Goal: Task Accomplishment & Management: Manage account settings

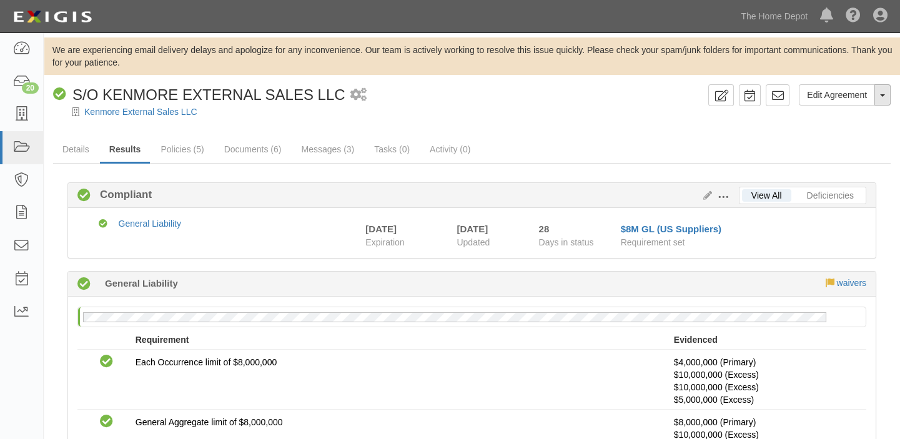
click at [881, 101] on button "Toggle Agreement Dropdown" at bounding box center [882, 94] width 16 height 21
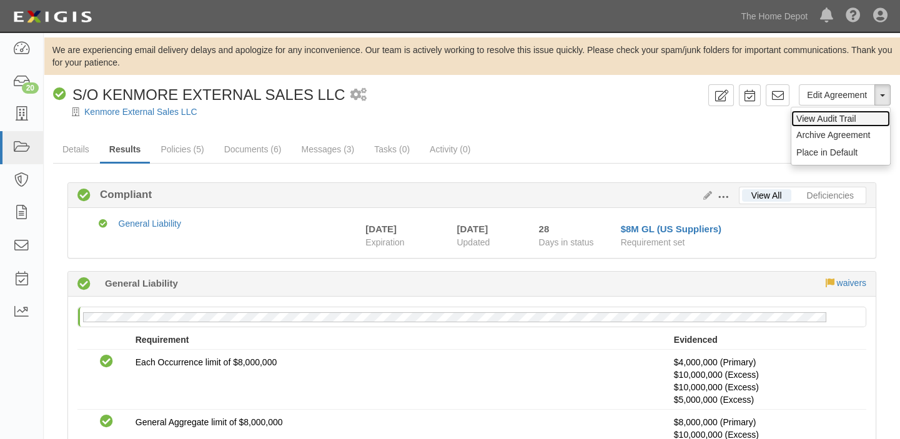
click at [842, 122] on link "View Audit Trail" at bounding box center [840, 119] width 99 height 16
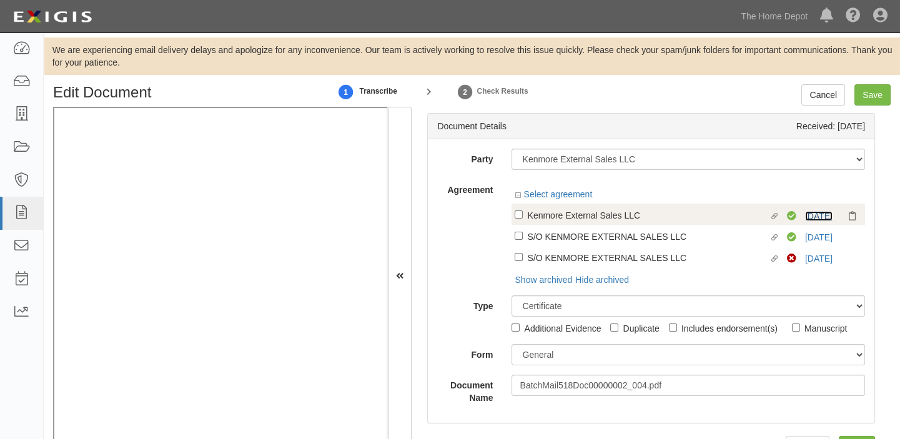
click at [809, 214] on link "2/1/26" at bounding box center [818, 216] width 27 height 10
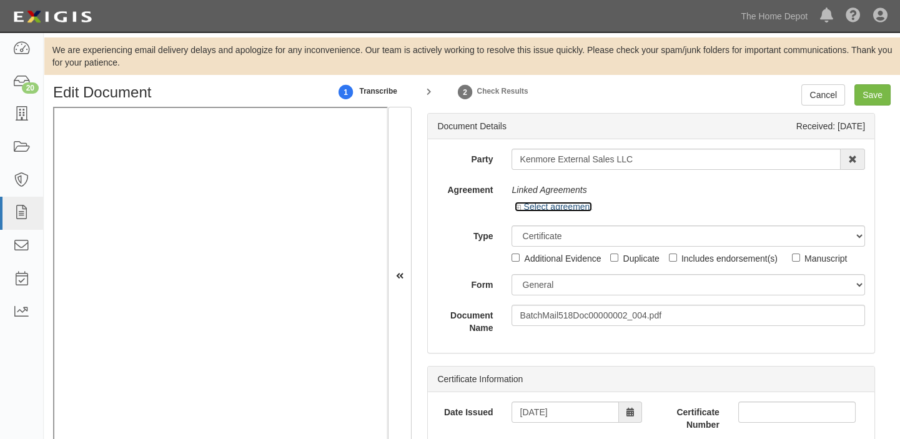
click at [550, 204] on link "Select agreement" at bounding box center [553, 207] width 77 height 10
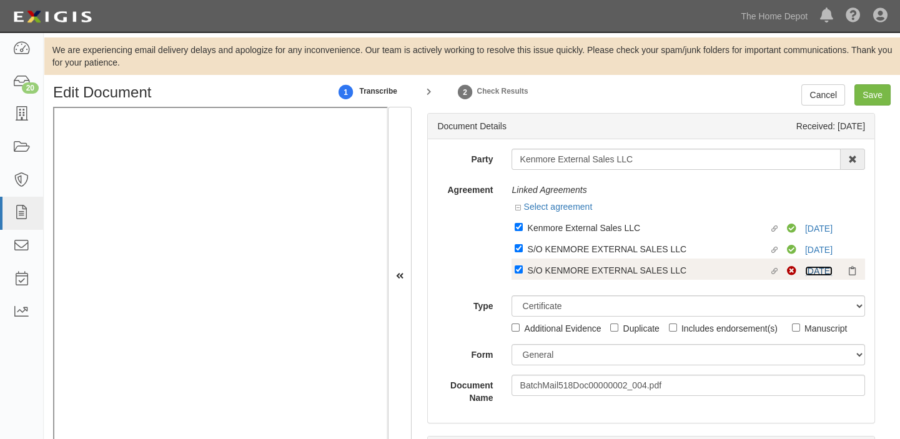
click at [806, 272] on link "2/1/26" at bounding box center [818, 271] width 27 height 10
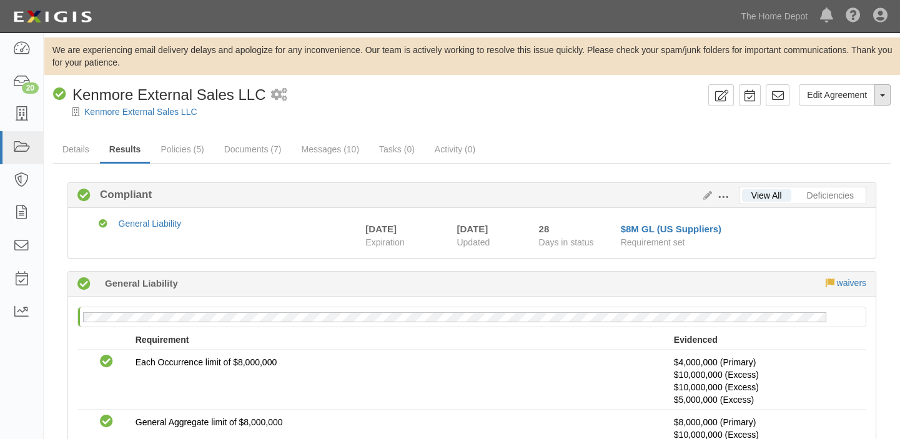
click at [878, 91] on button "Toggle Agreement Dropdown" at bounding box center [882, 94] width 16 height 21
click at [852, 151] on button "Place in Default" at bounding box center [840, 152] width 99 height 19
click at [892, 96] on div "Edit Agreement Toggle Agreement Dropdown View Audit Trail Archive Agreement Rem…" at bounding box center [472, 101] width 856 height 34
click at [882, 100] on button "Toggle Agreement Dropdown" at bounding box center [882, 94] width 16 height 21
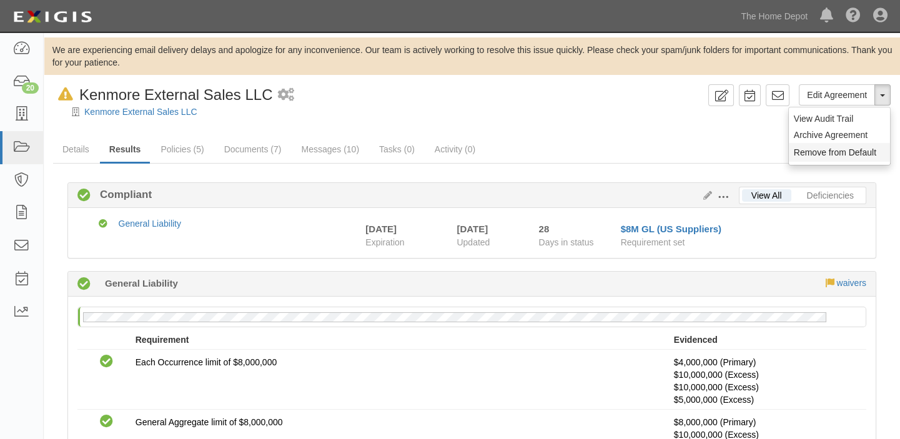
click at [845, 156] on button "Remove from Default" at bounding box center [839, 152] width 101 height 19
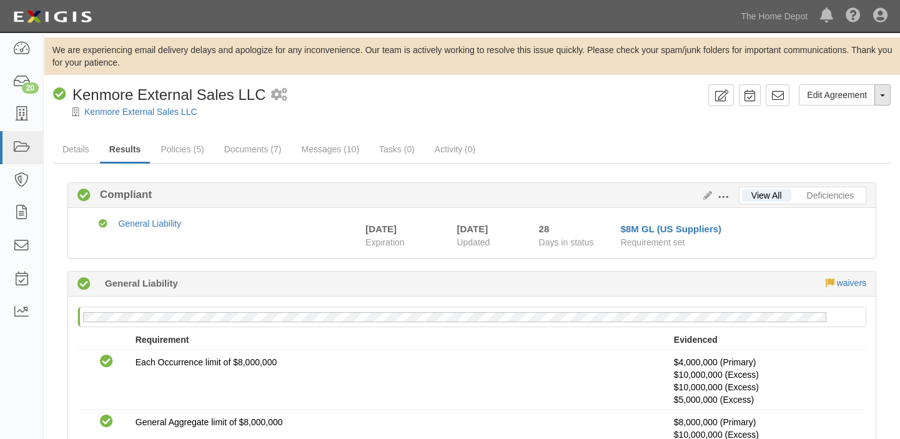
click at [883, 100] on button "Toggle Agreement Dropdown" at bounding box center [882, 94] width 16 height 21
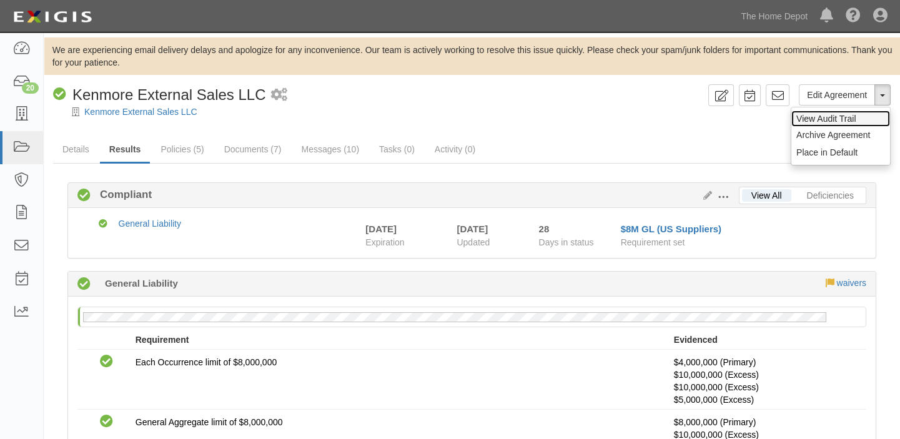
click at [862, 117] on link "View Audit Trail" at bounding box center [840, 119] width 99 height 16
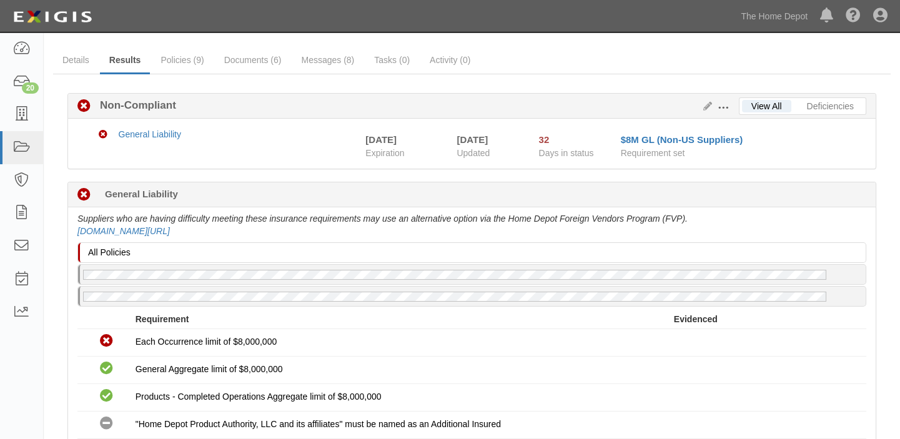
scroll to position [56, 0]
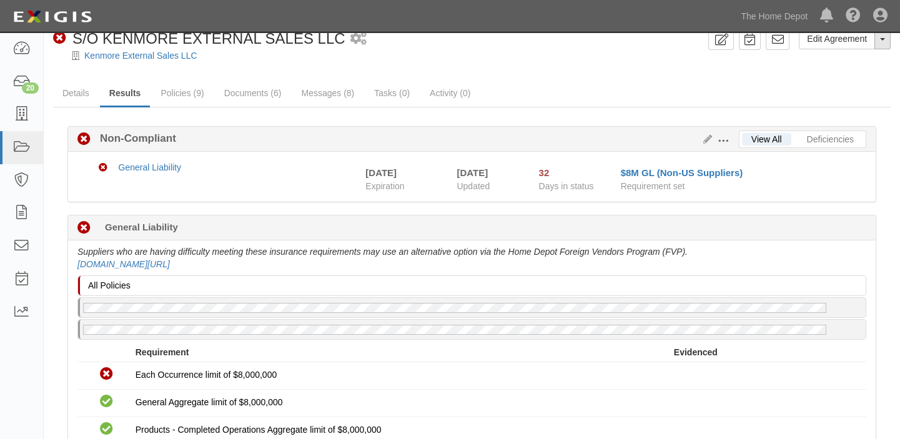
click at [885, 36] on button "Toggle Agreement Dropdown" at bounding box center [882, 38] width 16 height 21
click at [867, 91] on button "Place in Default" at bounding box center [840, 96] width 99 height 19
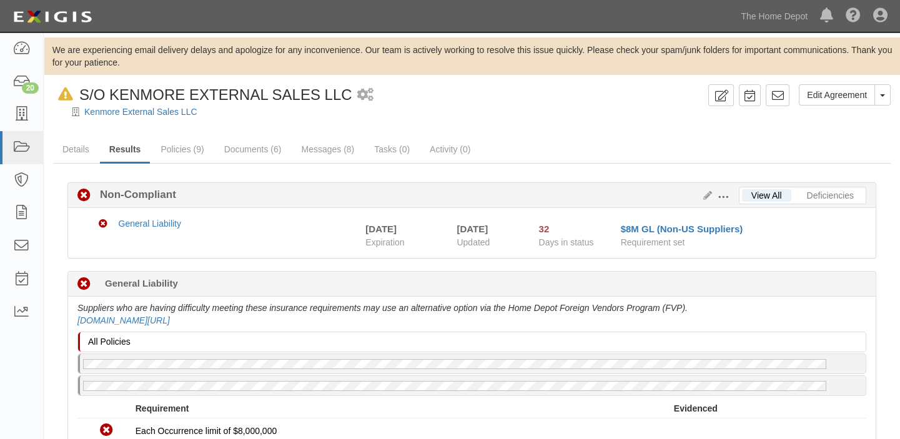
click at [882, 37] on body "Toggle navigation Dashboard 20 Inbox Parties Agreements Coverages Documents Mes…" at bounding box center [450, 418] width 900 height 836
click at [889, 96] on button "Toggle Agreement Dropdown" at bounding box center [882, 94] width 16 height 21
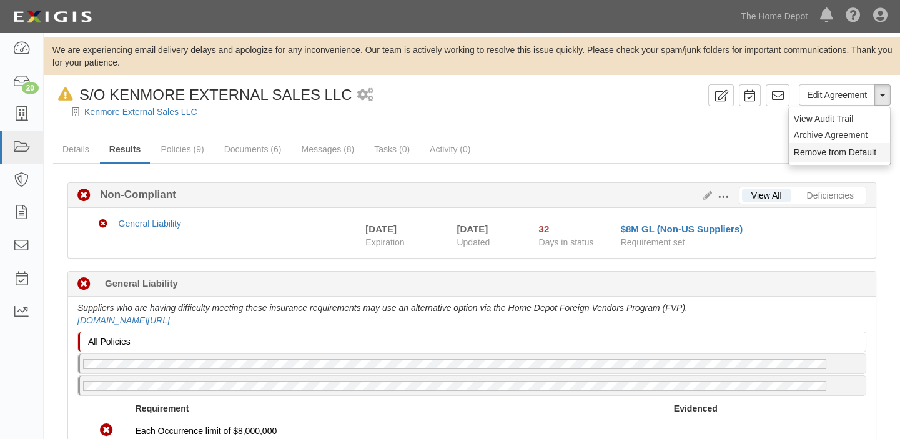
click at [857, 147] on button "Remove from Default" at bounding box center [839, 152] width 101 height 19
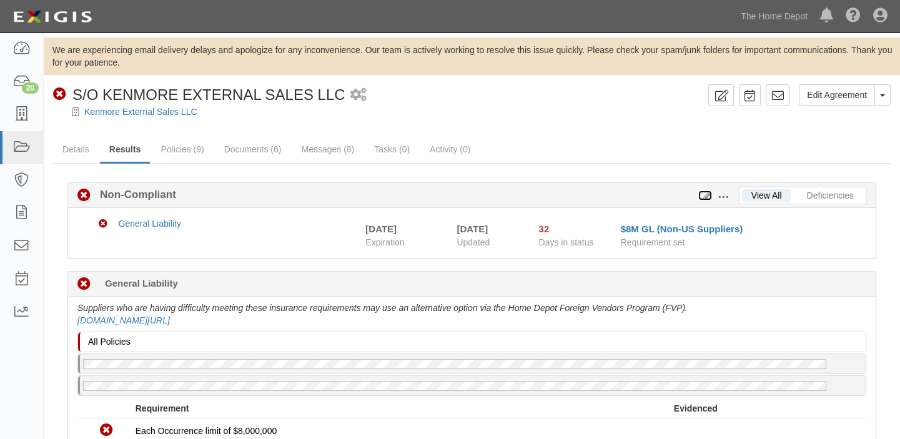
click at [706, 193] on icon at bounding box center [705, 196] width 14 height 9
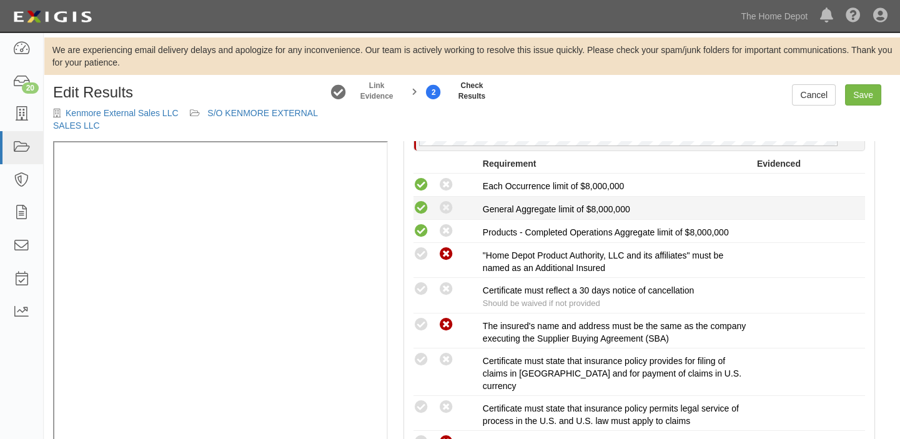
scroll to position [397, 0]
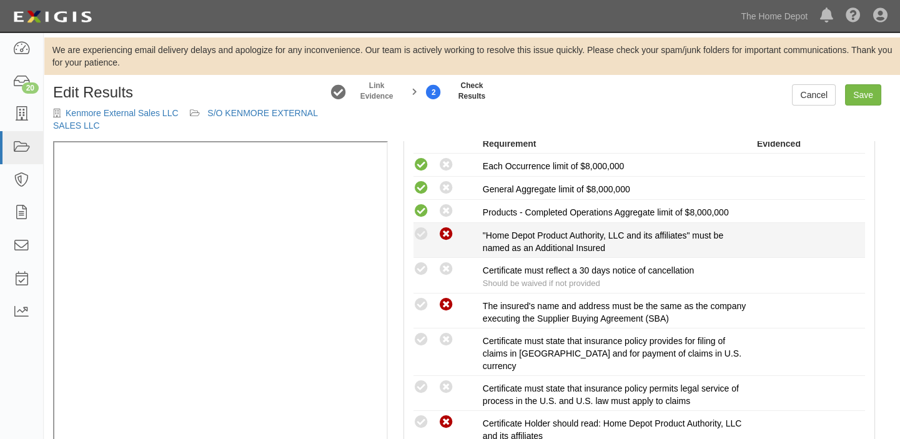
drag, startPoint x: 417, startPoint y: 230, endPoint x: 419, endPoint y: 252, distance: 21.3
click at [418, 230] on icon at bounding box center [421, 235] width 16 height 16
radio input "true"
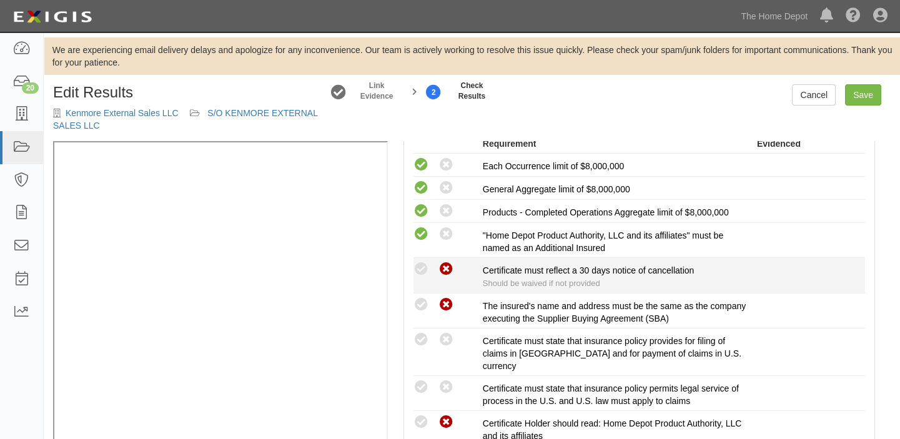
click at [443, 269] on icon at bounding box center [446, 270] width 16 height 16
radio input "true"
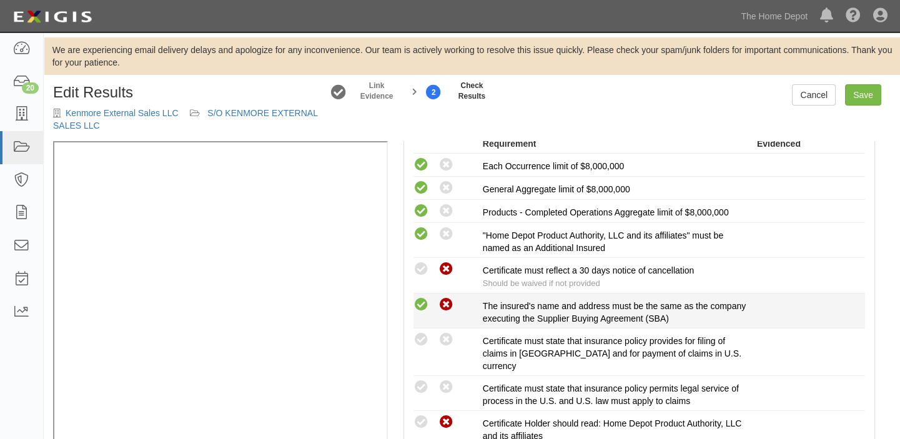
click at [415, 306] on icon at bounding box center [421, 305] width 16 height 16
radio input "true"
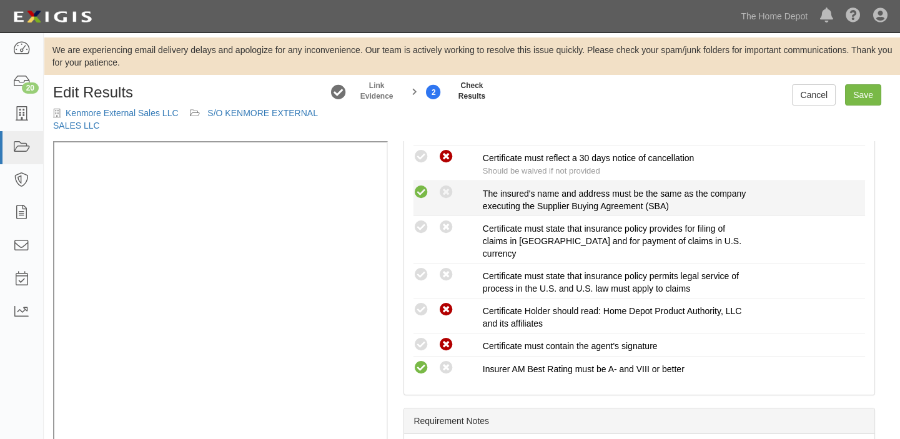
scroll to position [511, 0]
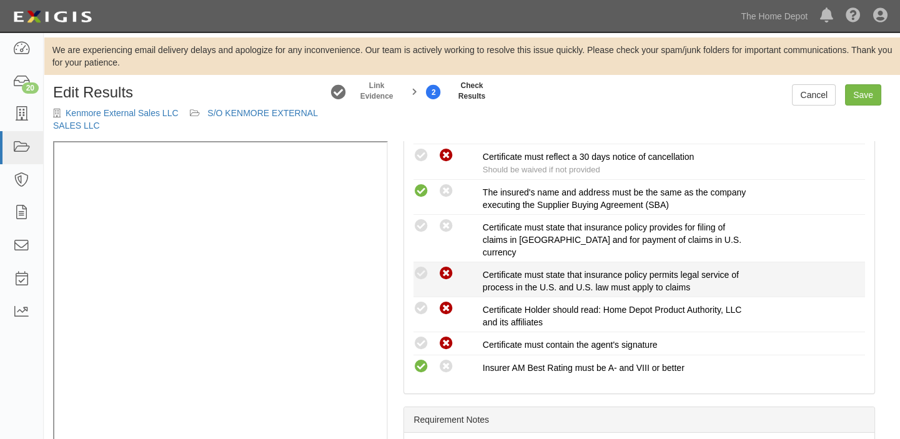
click at [450, 275] on icon at bounding box center [446, 274] width 16 height 16
radio input "true"
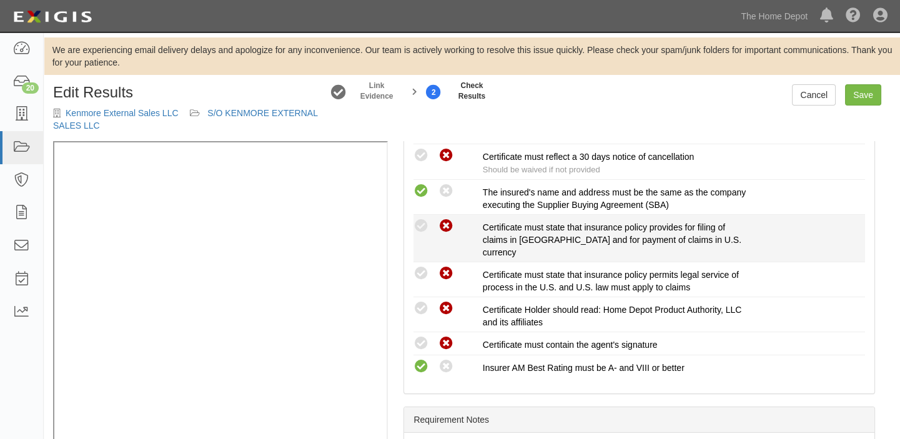
click at [440, 225] on icon at bounding box center [446, 227] width 16 height 16
radio input "true"
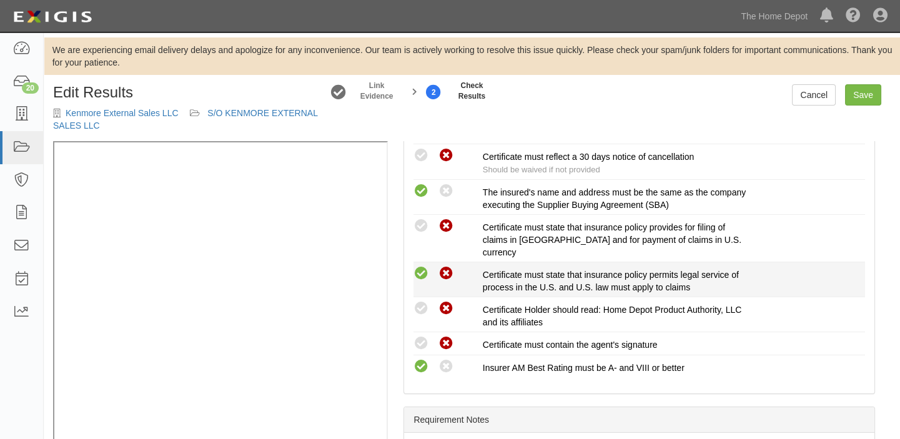
click at [421, 275] on icon at bounding box center [421, 274] width 16 height 16
radio input "true"
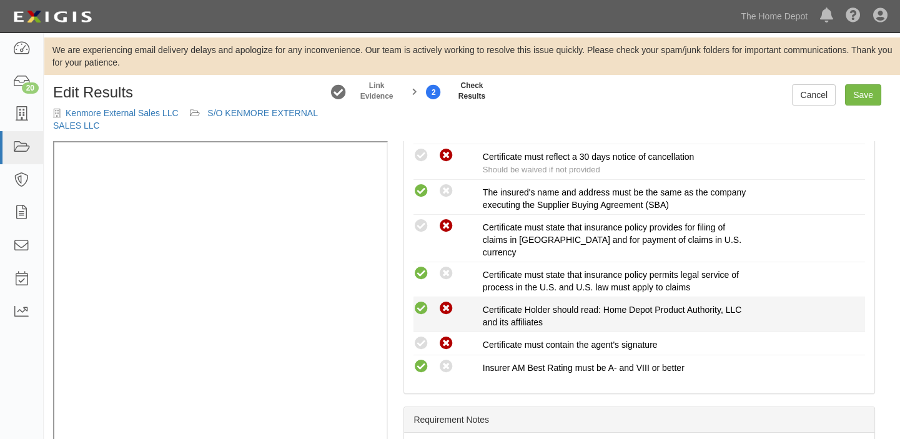
click at [422, 301] on icon at bounding box center [421, 309] width 16 height 16
radio input "true"
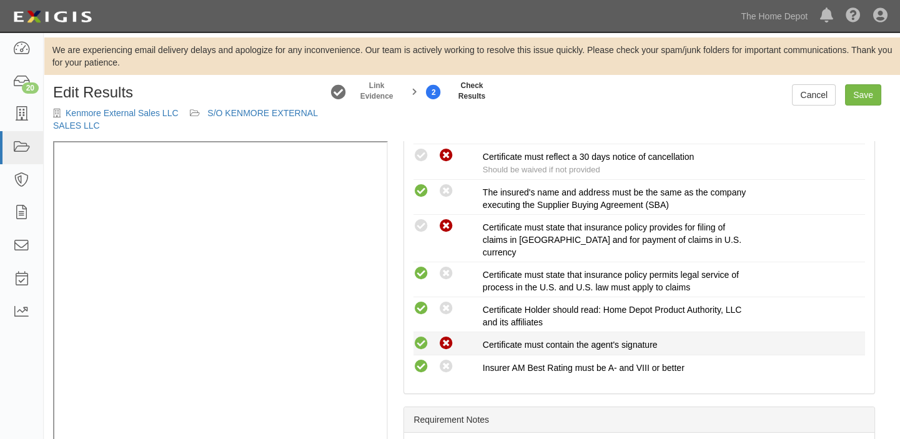
click at [420, 337] on icon at bounding box center [421, 344] width 16 height 16
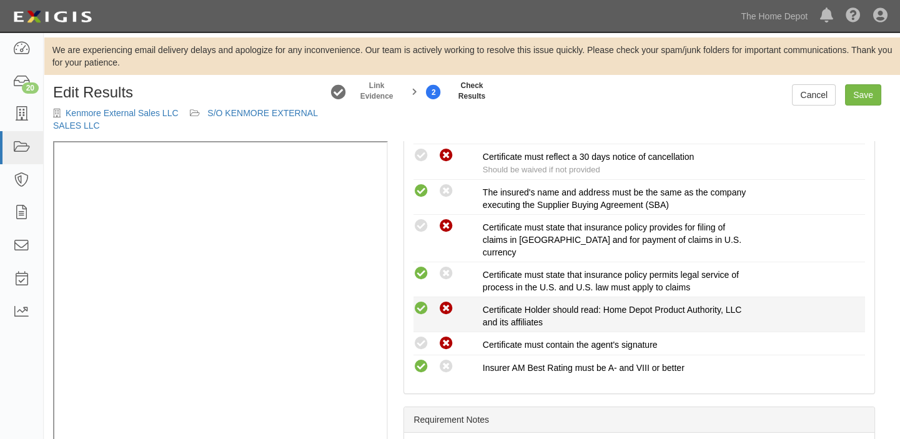
radio input "true"
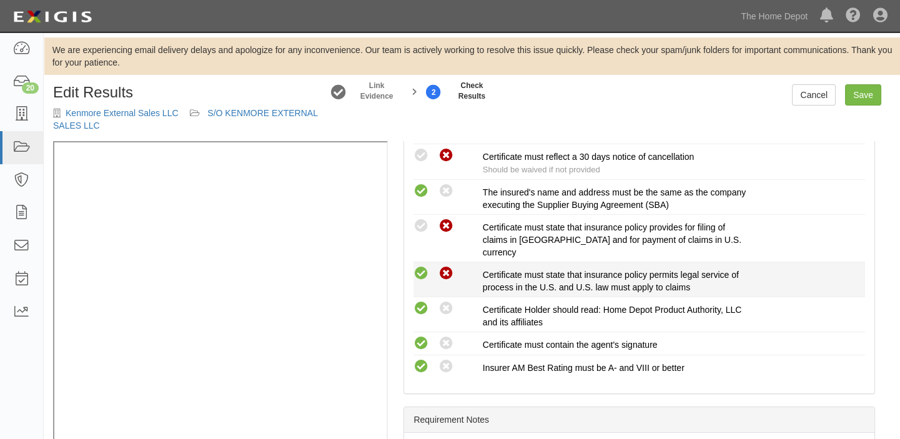
click at [444, 268] on icon at bounding box center [446, 274] width 16 height 16
radio input "true"
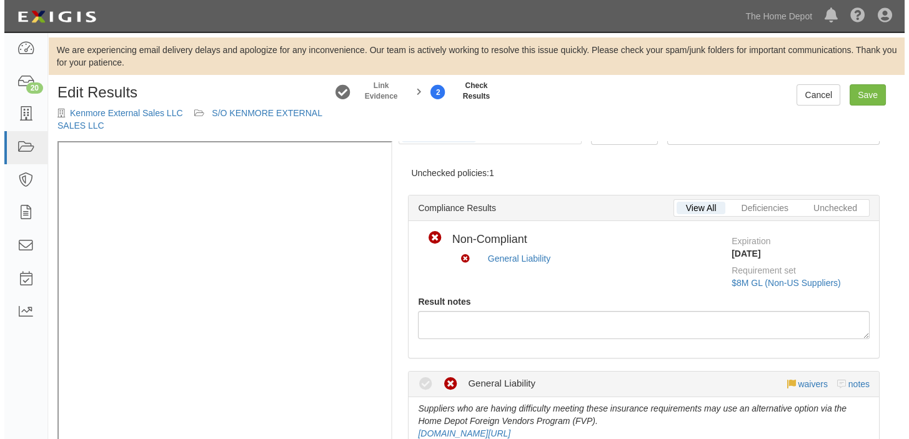
scroll to position [0, 0]
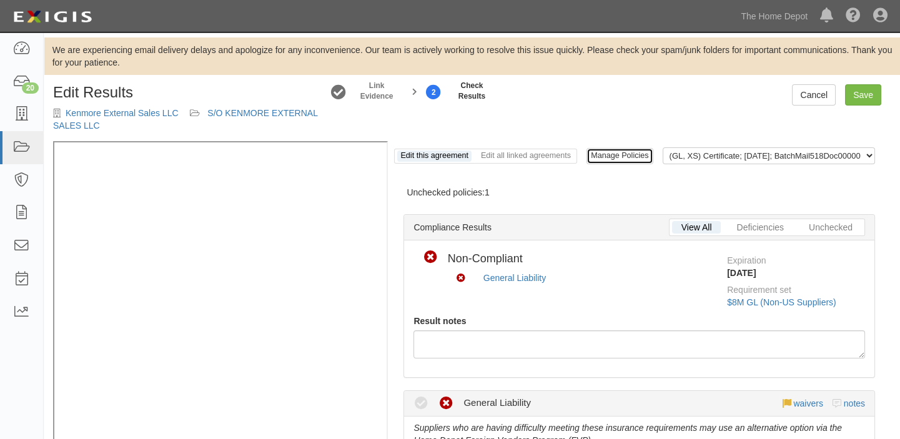
click at [601, 156] on link "Manage Policies" at bounding box center [619, 156] width 66 height 16
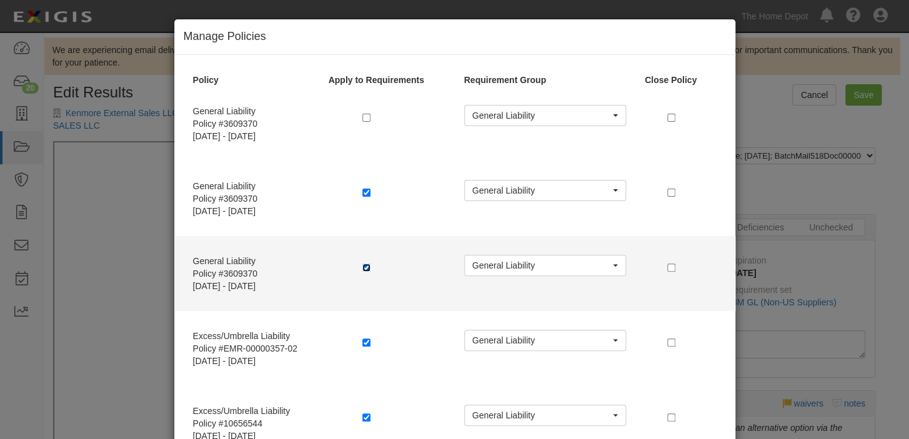
click at [362, 267] on input "checkbox" at bounding box center [366, 268] width 8 height 8
checkbox input "false"
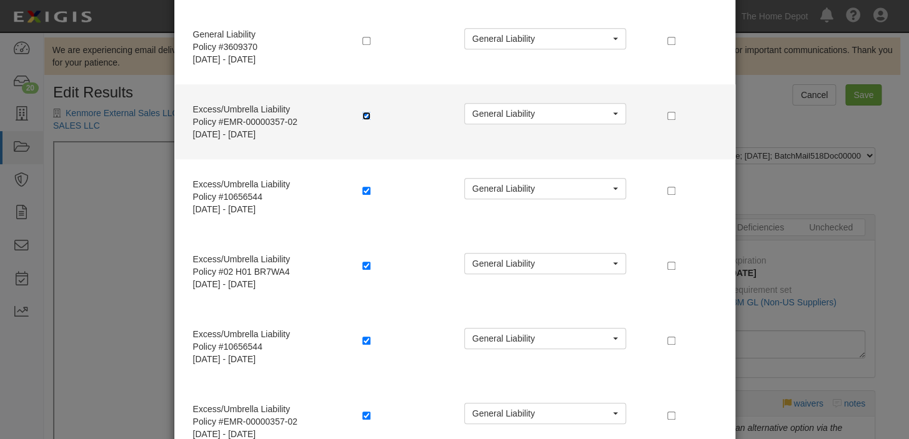
click at [362, 115] on input "checkbox" at bounding box center [366, 116] width 8 height 8
checkbox input "false"
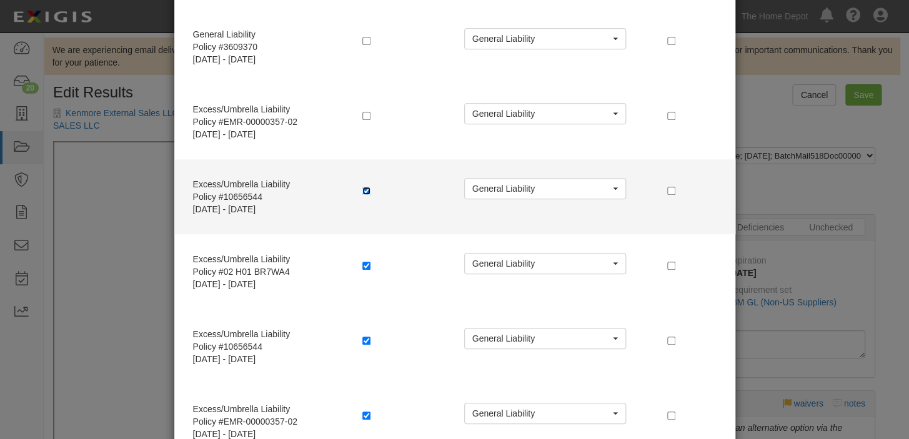
click at [362, 189] on input "checkbox" at bounding box center [366, 191] width 8 height 8
checkbox input "false"
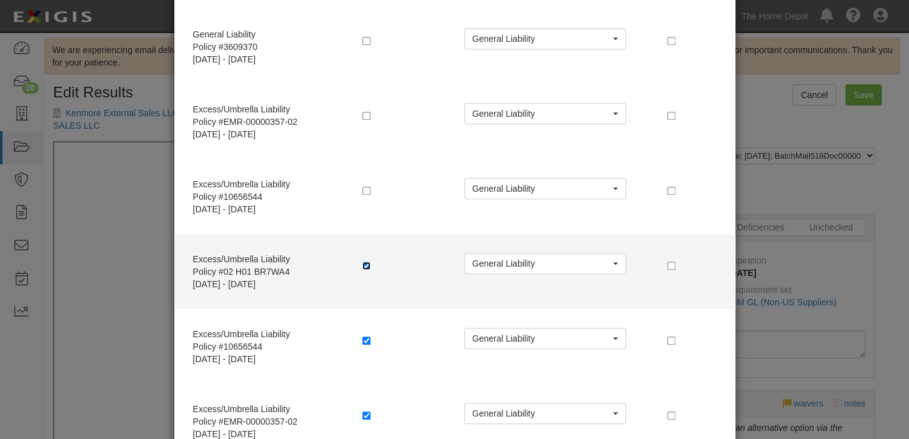
click at [362, 264] on input "checkbox" at bounding box center [366, 266] width 8 height 8
checkbox input "false"
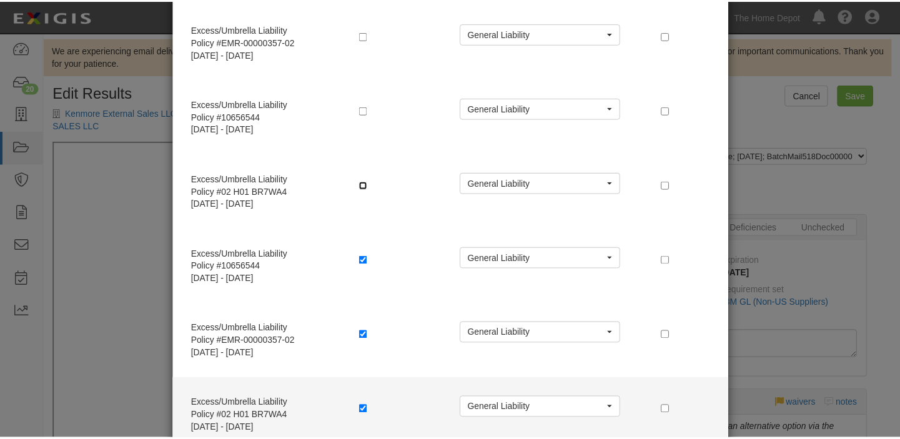
scroll to position [381, 0]
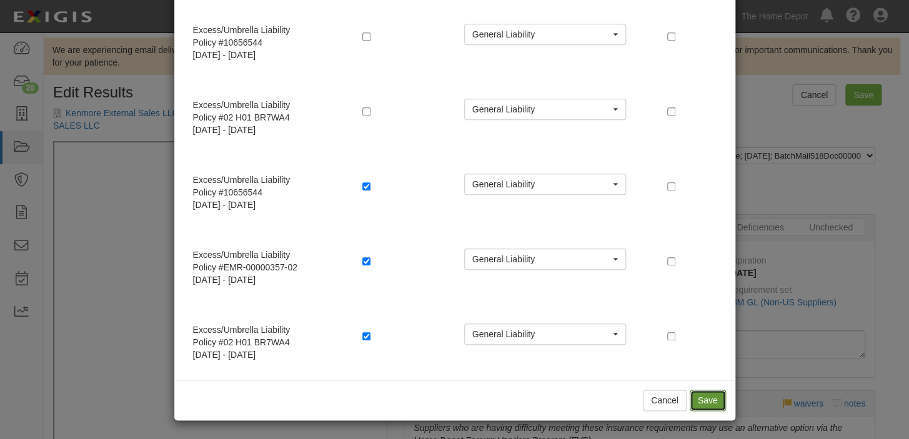
click at [704, 397] on button "Save" at bounding box center [707, 400] width 36 height 21
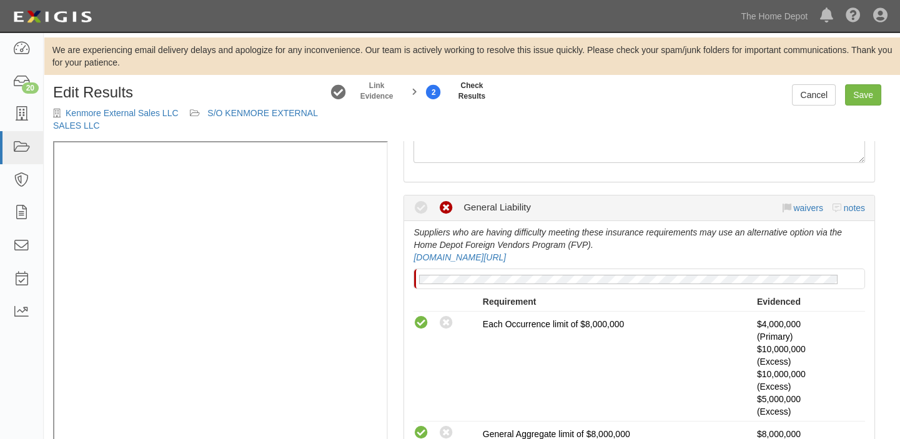
scroll to position [170, 0]
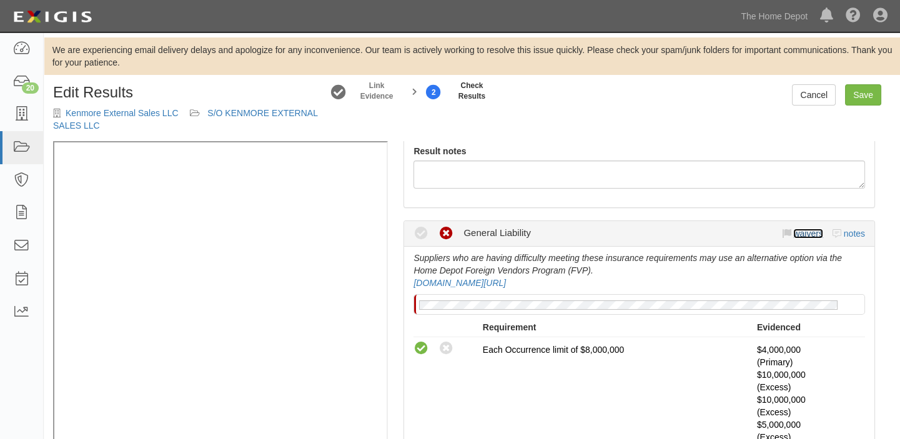
click at [797, 232] on link "waivers" at bounding box center [807, 234] width 29 height 10
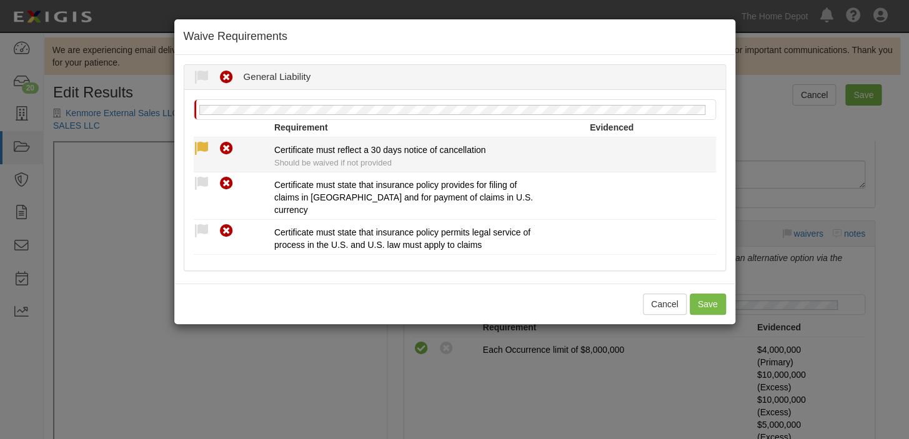
click at [206, 149] on icon at bounding box center [202, 149] width 16 height 16
radio input "true"
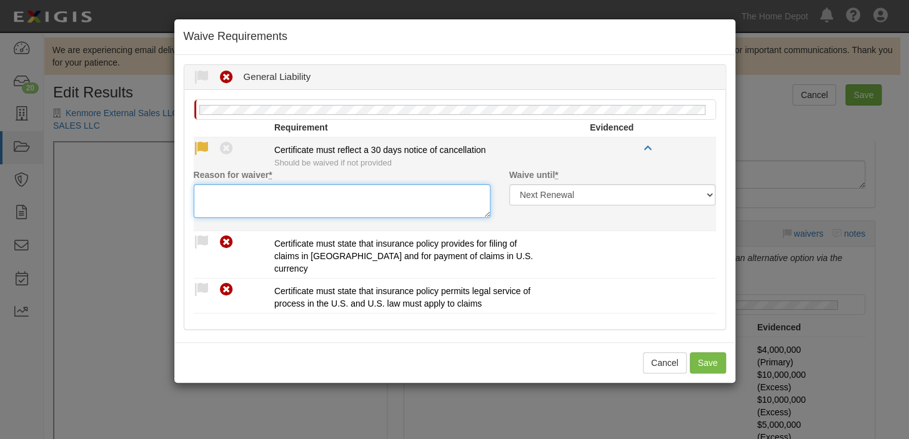
click at [243, 202] on textarea "Reason for waiver *" at bounding box center [342, 201] width 297 height 34
paste textarea "waived per client"
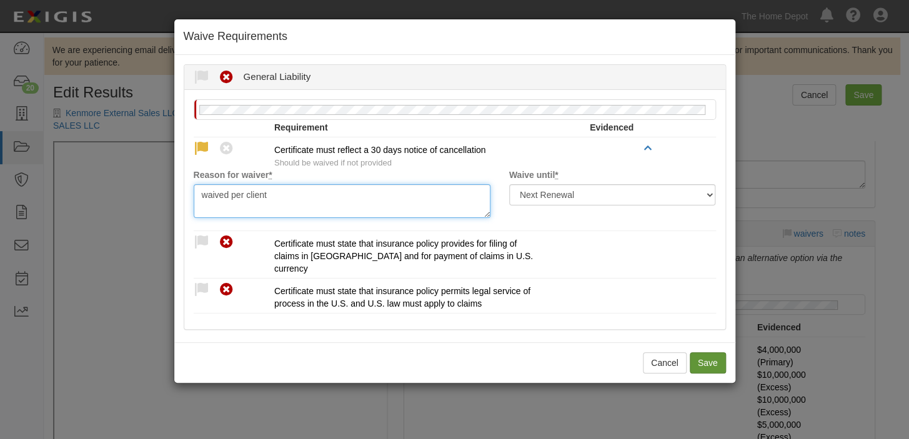
type textarea "waived per client"
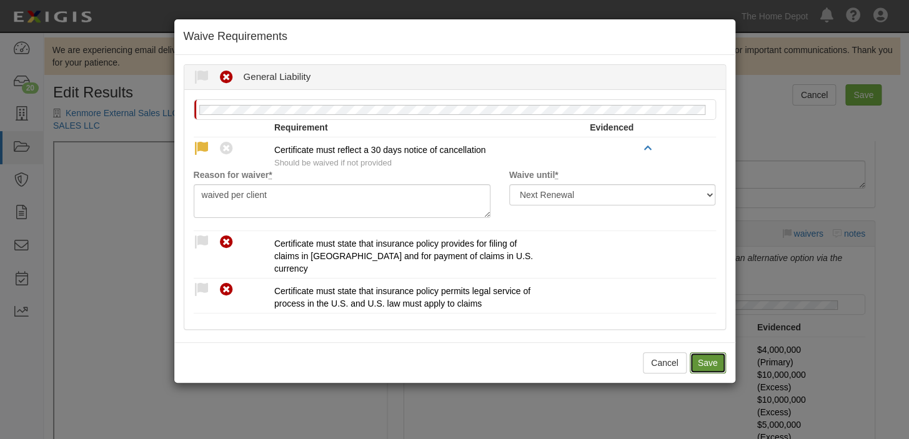
click at [708, 360] on button "Save" at bounding box center [707, 362] width 36 height 21
radio input "true"
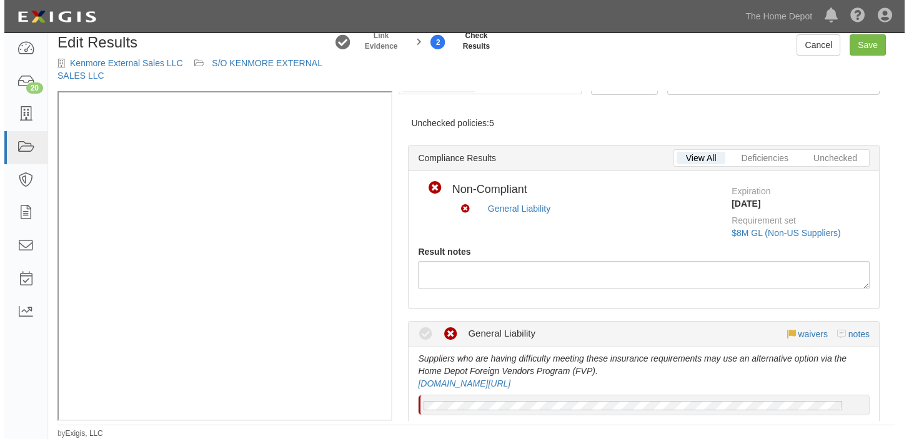
scroll to position [0, 0]
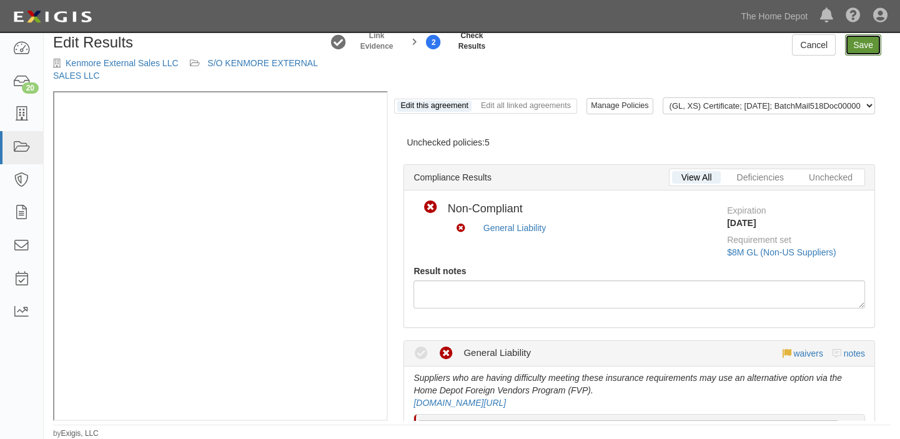
click at [866, 44] on link "Save" at bounding box center [863, 44] width 36 height 21
radio input "true"
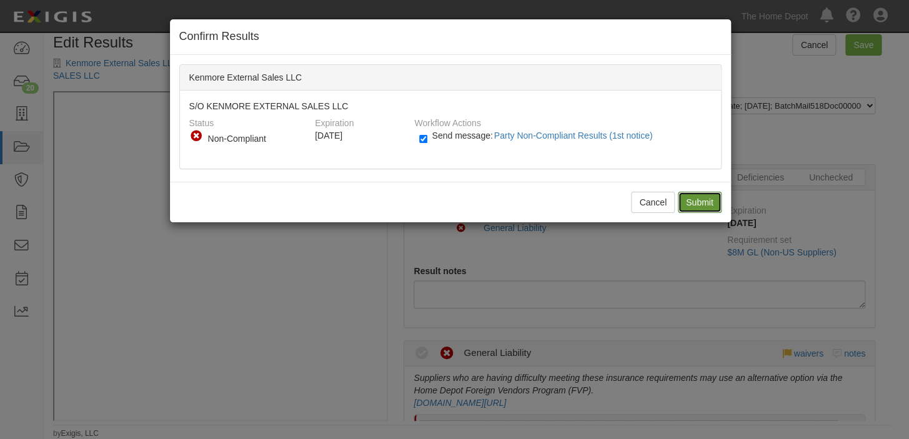
click at [687, 194] on input "Submit" at bounding box center [700, 202] width 44 height 21
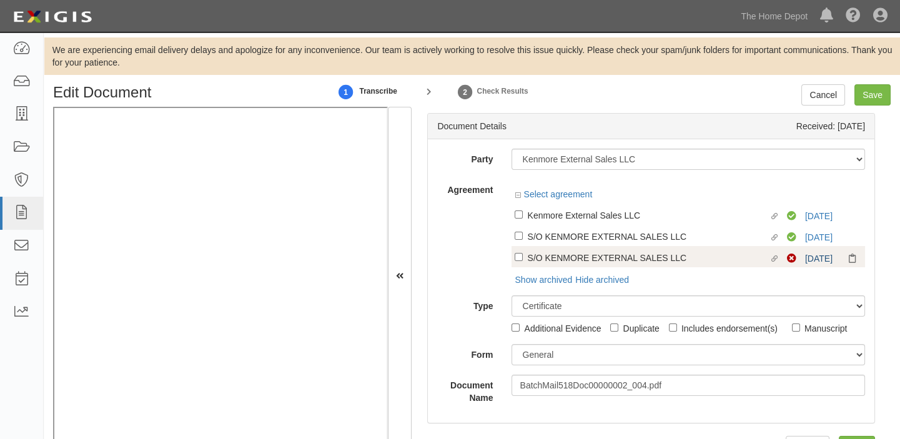
click at [808, 321] on div "Manuscript" at bounding box center [825, 328] width 42 height 14
click at [800, 324] on input "Manuscript" at bounding box center [796, 328] width 8 height 8
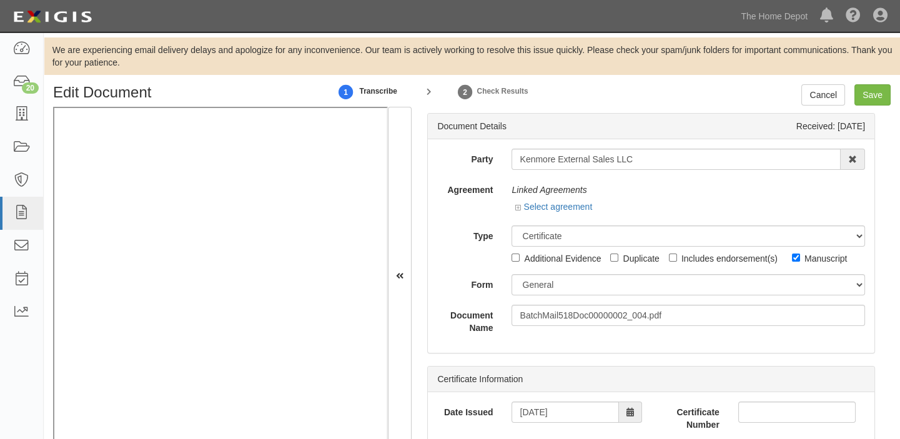
click at [808, 259] on div "Manuscript" at bounding box center [825, 258] width 42 height 14
click at [800, 259] on input "Manuscript" at bounding box center [796, 258] width 8 height 8
click at [808, 259] on div "Manuscript" at bounding box center [825, 258] width 42 height 14
click at [800, 259] on input "Manuscript" at bounding box center [796, 258] width 8 height 8
click at [808, 259] on div "Manuscript" at bounding box center [825, 258] width 42 height 14
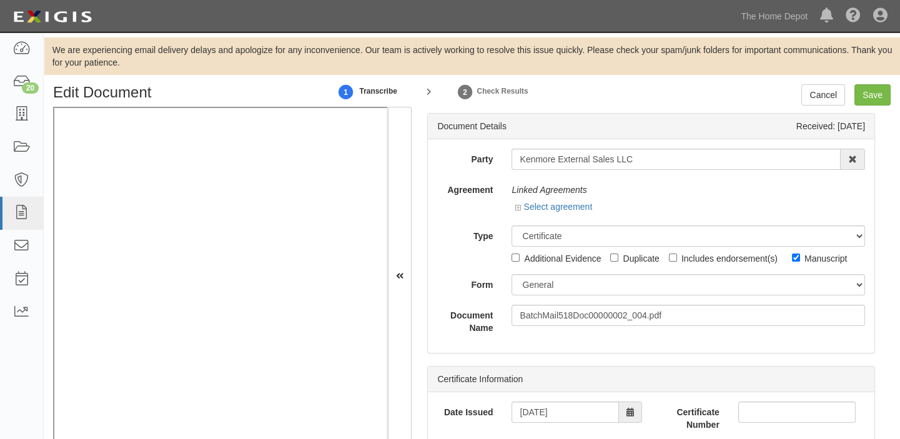
click at [800, 259] on input "Manuscript" at bounding box center [796, 258] width 8 height 8
checkbox input "false"
click at [537, 206] on link "Select agreement" at bounding box center [553, 207] width 77 height 10
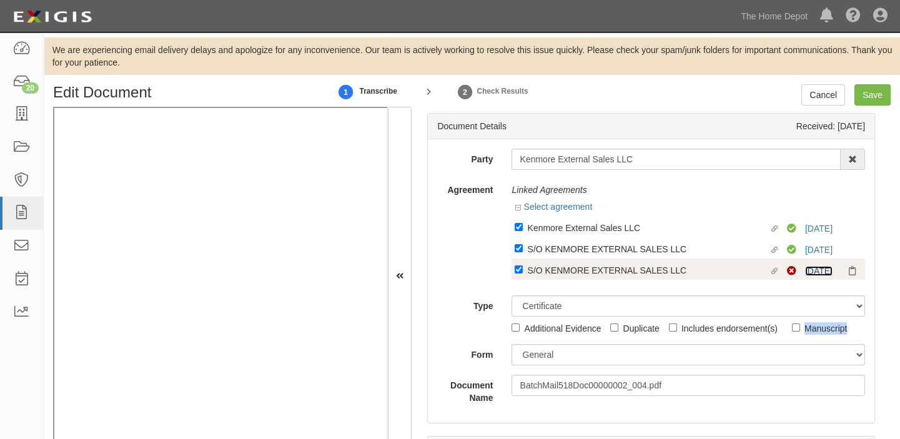
click at [812, 268] on link "2/1/26" at bounding box center [818, 271] width 27 height 10
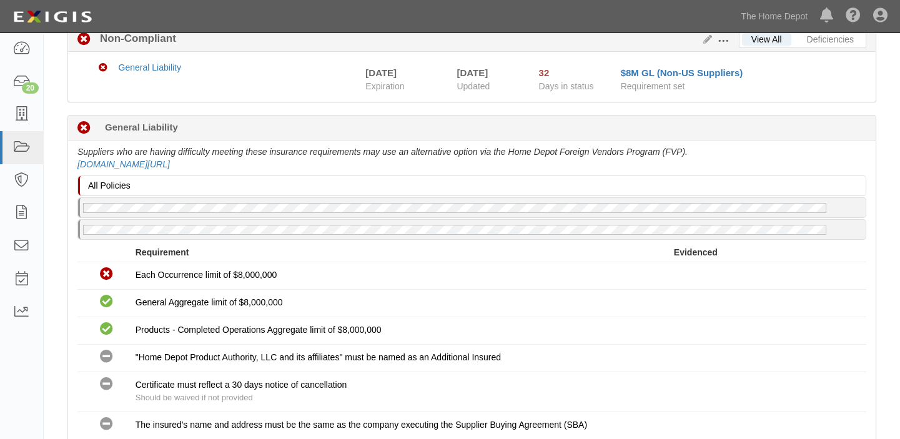
scroll to position [56, 0]
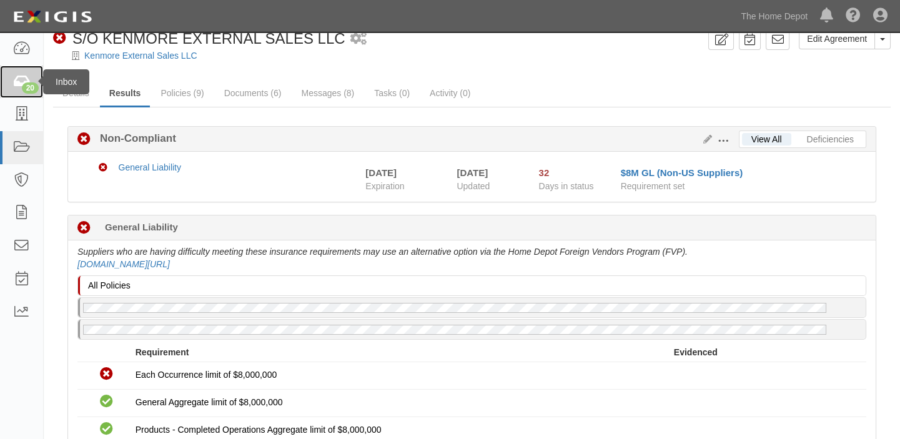
click at [17, 76] on icon at bounding box center [20, 82] width 17 height 14
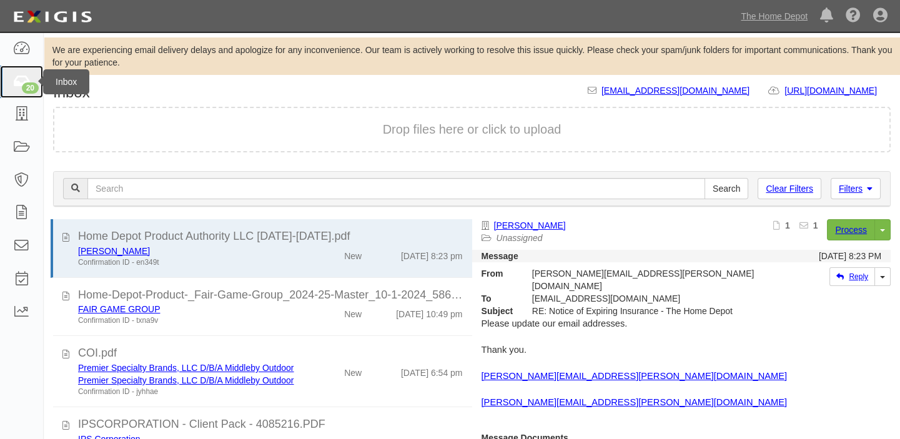
click at [21, 81] on icon at bounding box center [20, 82] width 17 height 14
click at [25, 68] on link "20" at bounding box center [21, 82] width 43 height 33
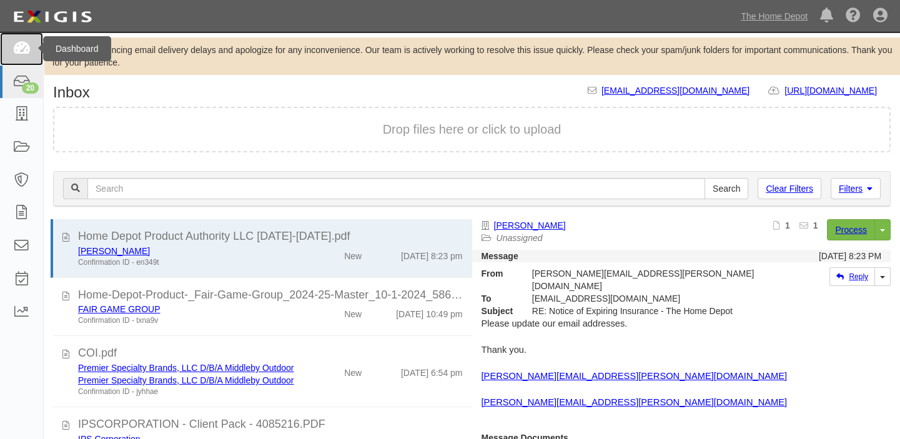
click at [30, 37] on link at bounding box center [21, 48] width 43 height 33
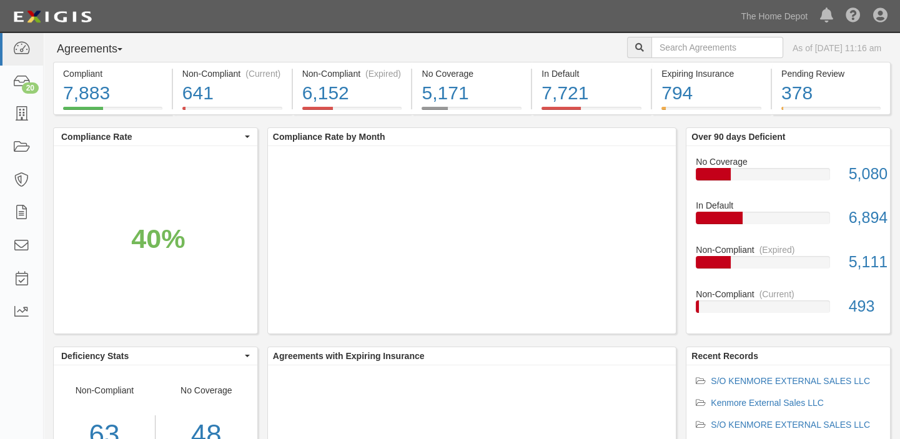
scroll to position [187, 0]
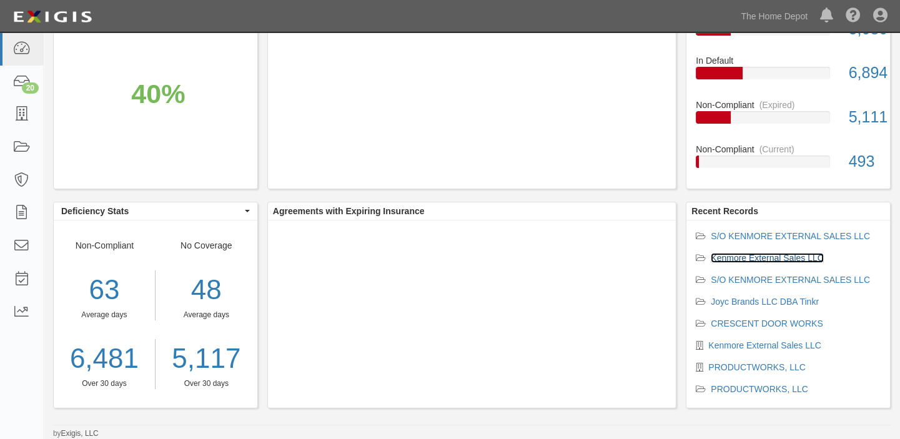
click at [749, 253] on link "Kenmore External Sales LLC" at bounding box center [767, 258] width 113 height 10
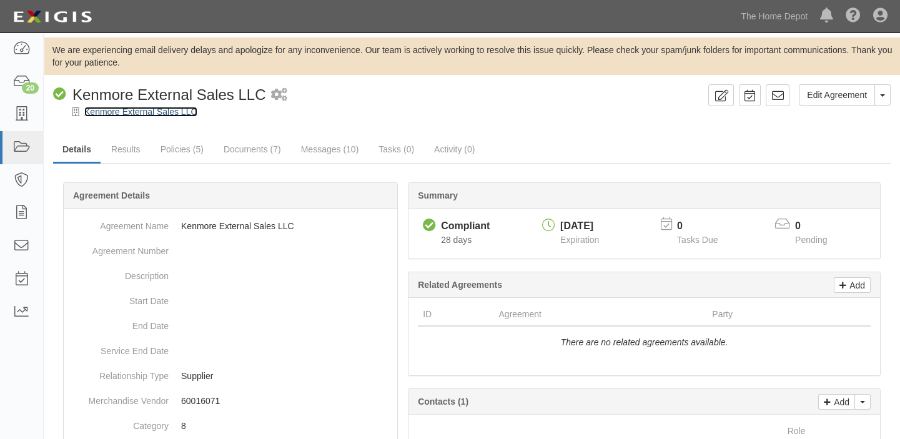
click at [180, 114] on link "Kenmore External Sales LLC" at bounding box center [140, 112] width 113 height 10
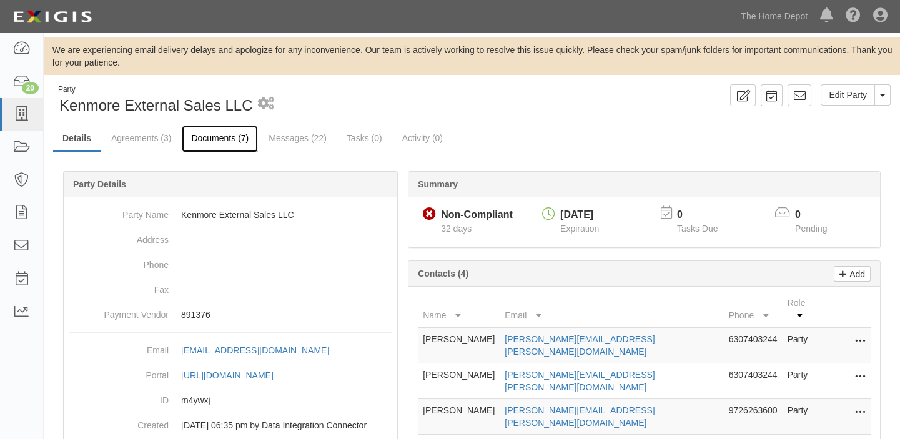
click at [244, 146] on link "Documents (7)" at bounding box center [220, 139] width 76 height 27
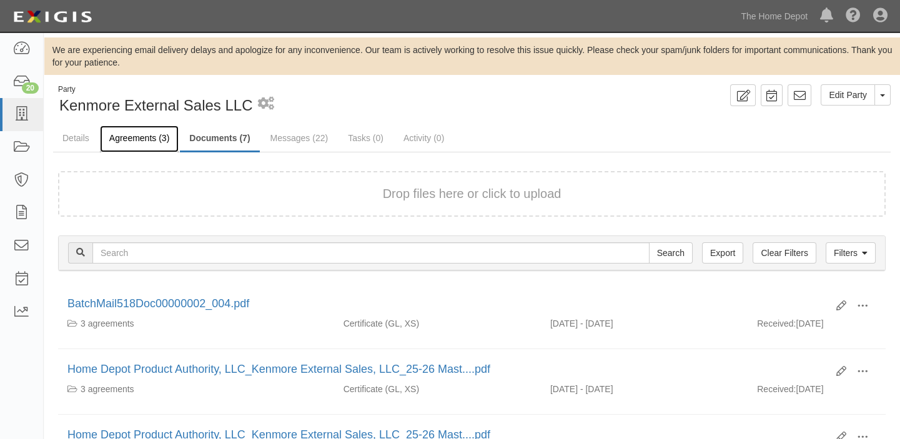
click at [127, 141] on link "Agreements (3)" at bounding box center [139, 139] width 79 height 27
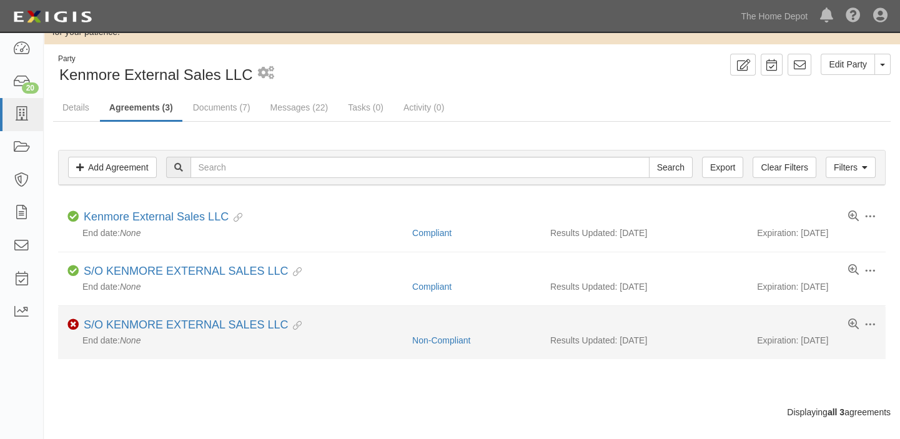
scroll to position [47, 0]
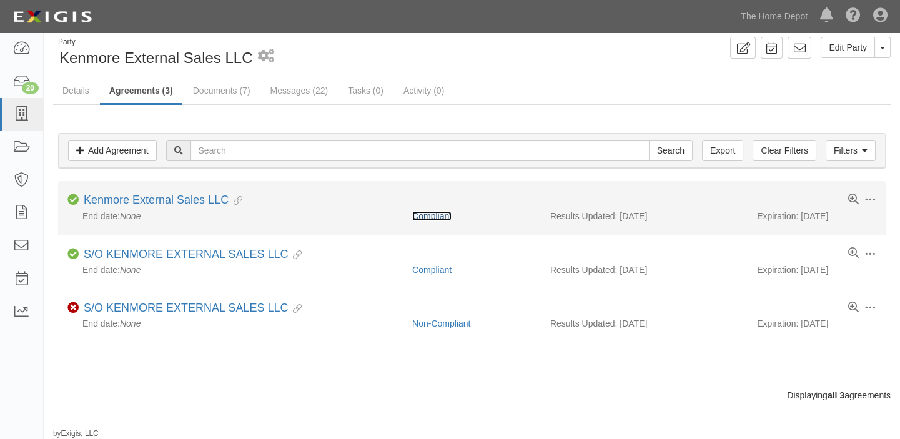
click at [417, 216] on link "Compliant" at bounding box center [431, 216] width 39 height 10
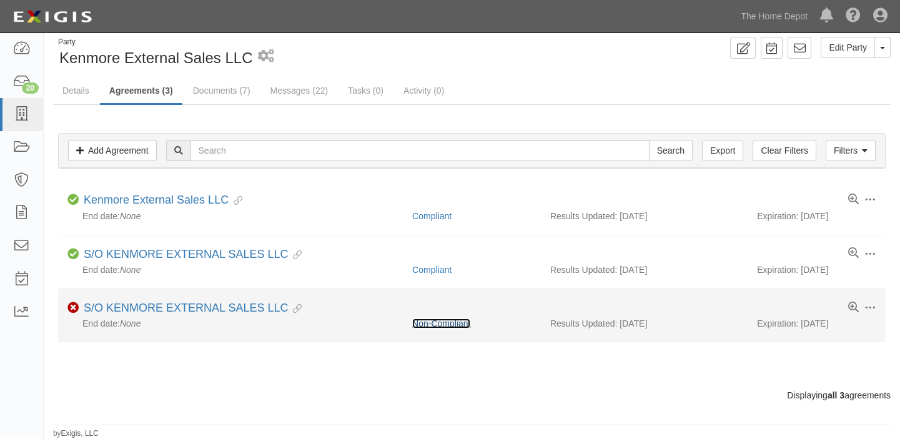
click at [448, 319] on link "Non-Compliant" at bounding box center [441, 324] width 58 height 10
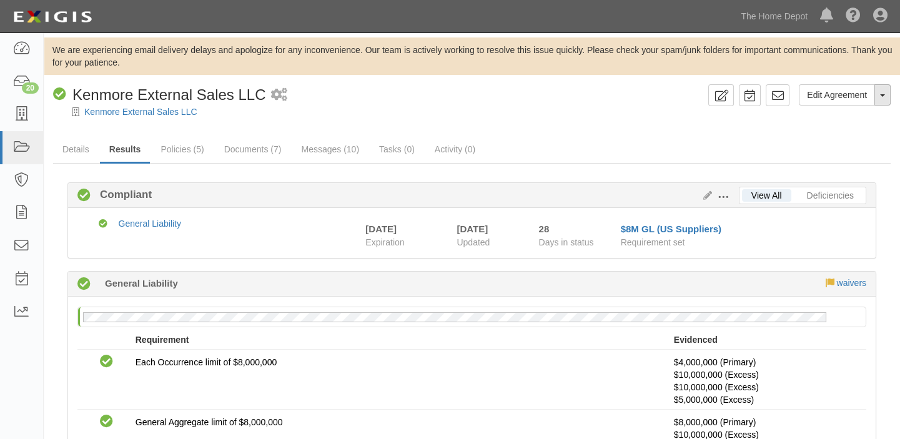
click at [887, 99] on button "Toggle Agreement Dropdown" at bounding box center [882, 94] width 16 height 21
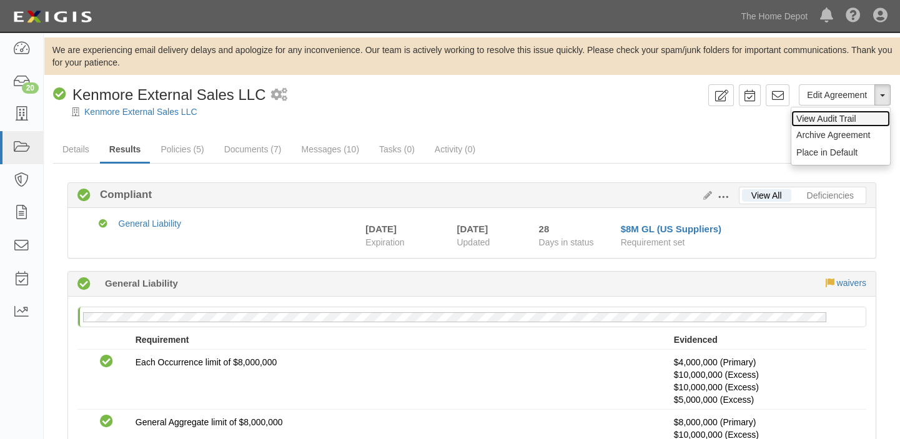
click at [833, 119] on link "View Audit Trail" at bounding box center [840, 119] width 99 height 16
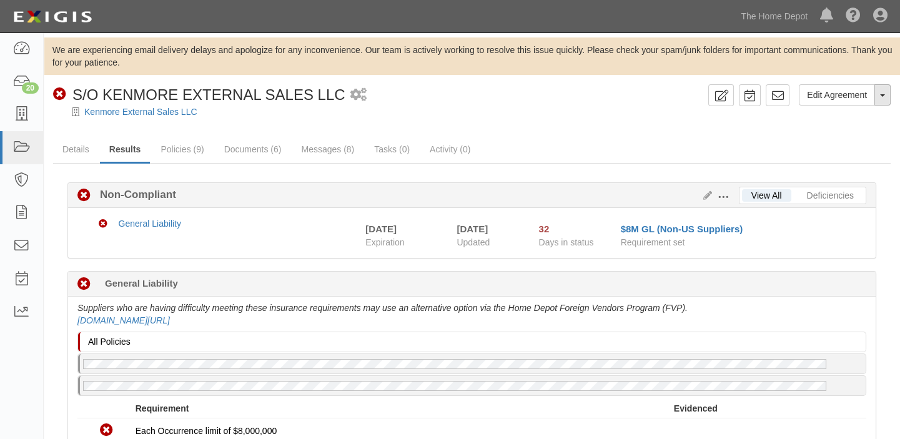
click at [887, 94] on button "Toggle Agreement Dropdown" at bounding box center [882, 94] width 16 height 21
click at [862, 151] on button "Place in Default" at bounding box center [840, 152] width 99 height 19
click at [881, 96] on span "button" at bounding box center [882, 95] width 5 height 2
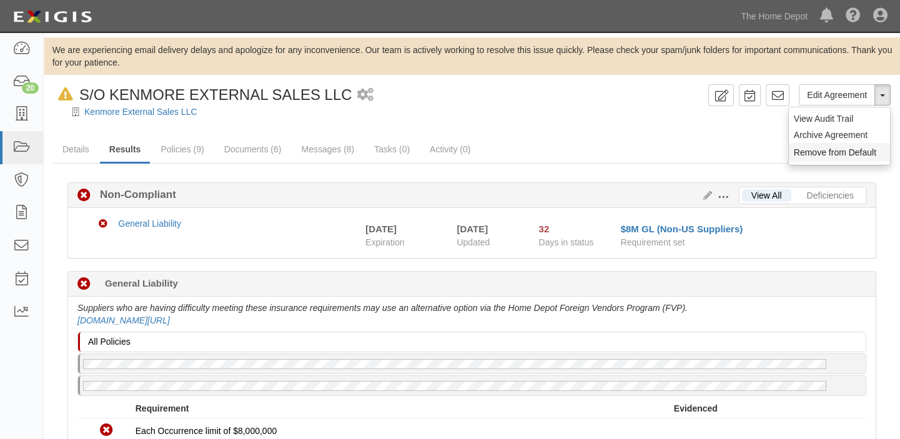
click at [827, 146] on button "Remove from Default" at bounding box center [839, 152] width 101 height 19
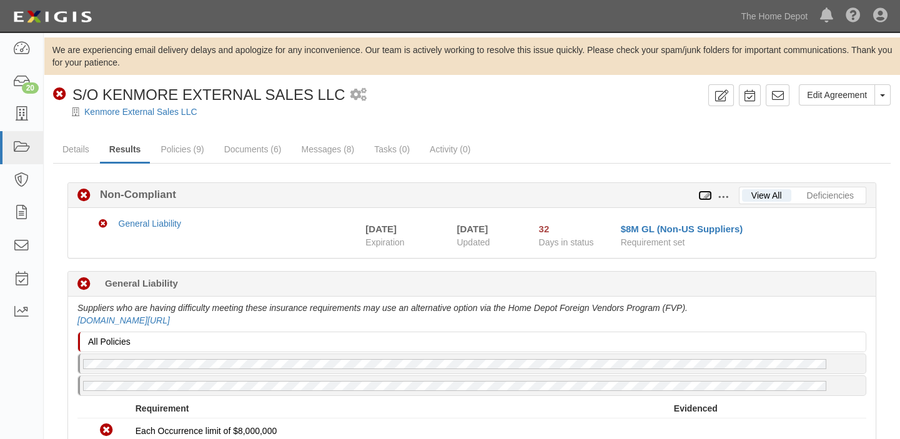
click at [706, 195] on icon at bounding box center [705, 196] width 14 height 9
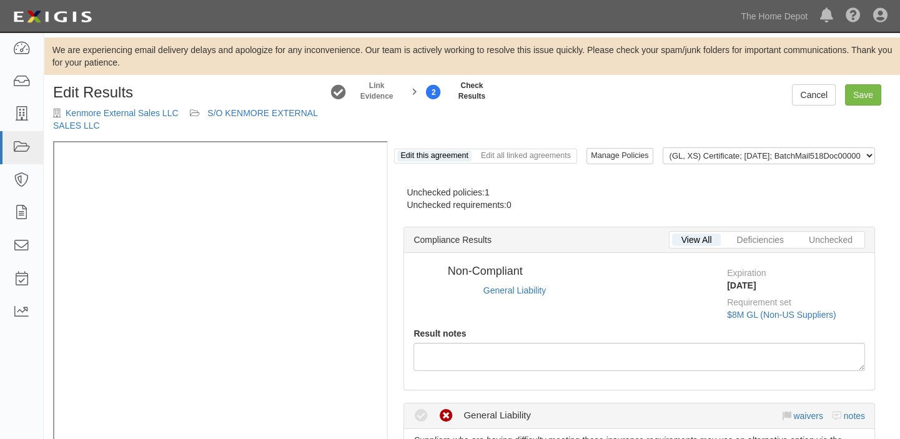
radio input "true"
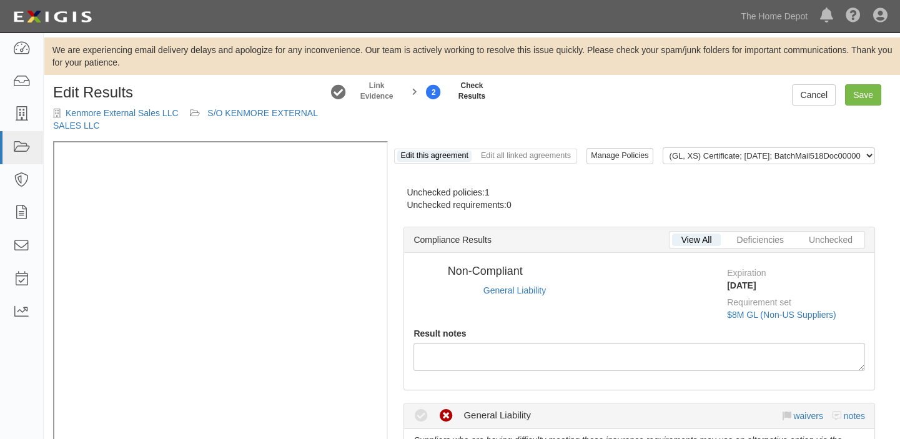
radio input "true"
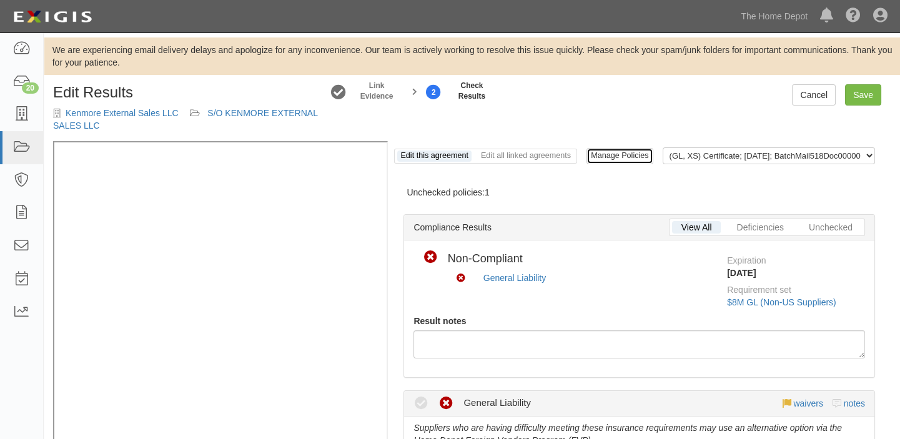
click at [604, 149] on link "Manage Policies" at bounding box center [619, 156] width 66 height 16
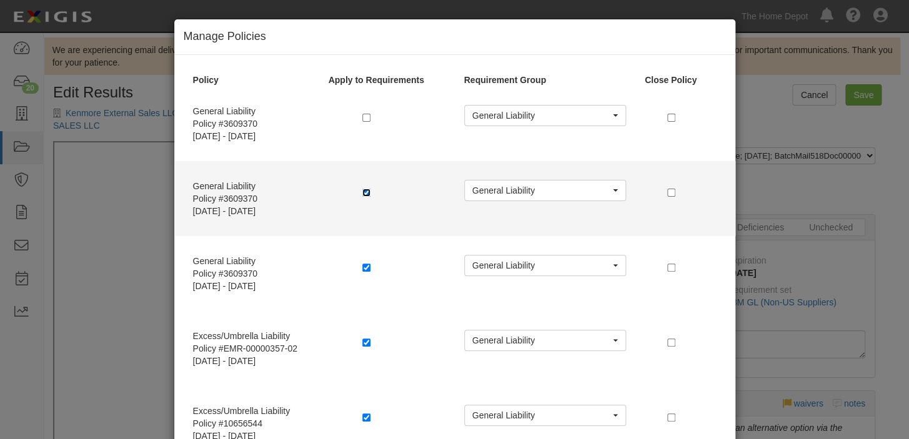
click at [362, 194] on input "checkbox" at bounding box center [366, 193] width 8 height 8
checkbox input "false"
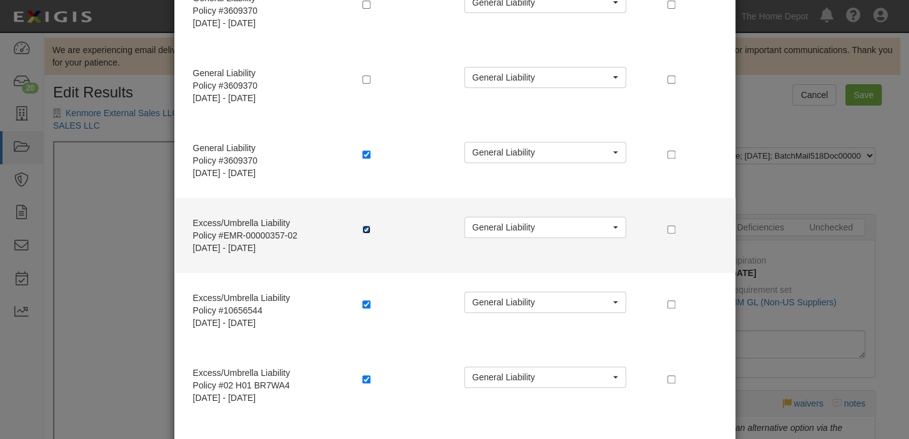
click at [362, 229] on input "checkbox" at bounding box center [366, 229] width 8 height 8
checkbox input "false"
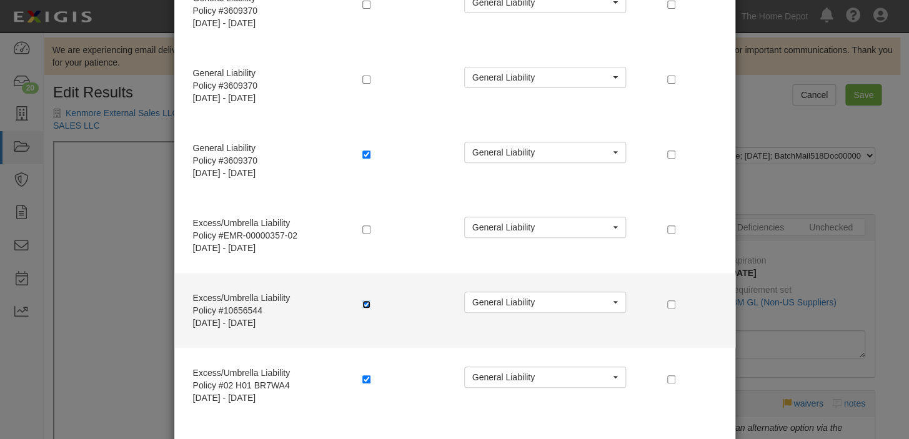
click at [362, 305] on input "checkbox" at bounding box center [366, 304] width 8 height 8
checkbox input "false"
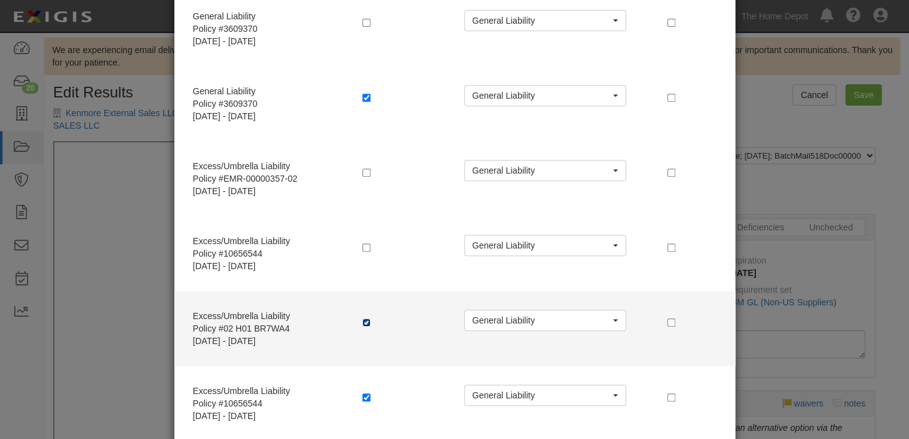
click at [362, 322] on input "checkbox" at bounding box center [366, 323] width 8 height 8
checkbox input "false"
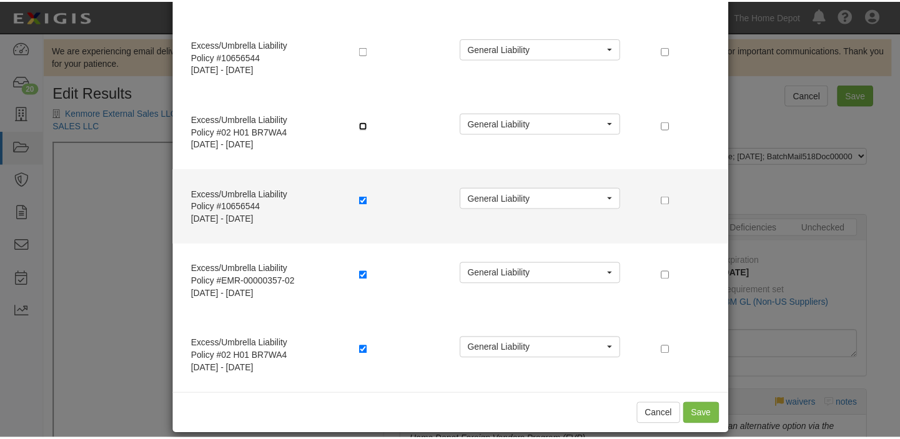
scroll to position [381, 0]
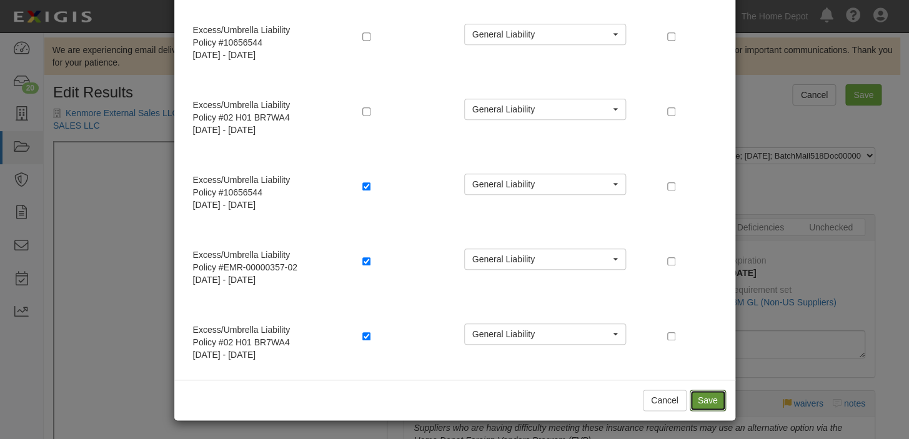
click at [694, 400] on button "Save" at bounding box center [707, 400] width 36 height 21
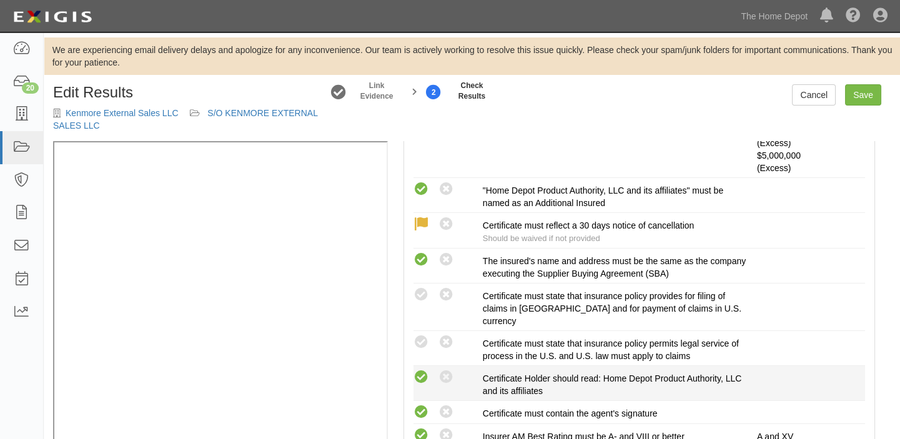
scroll to position [794, 0]
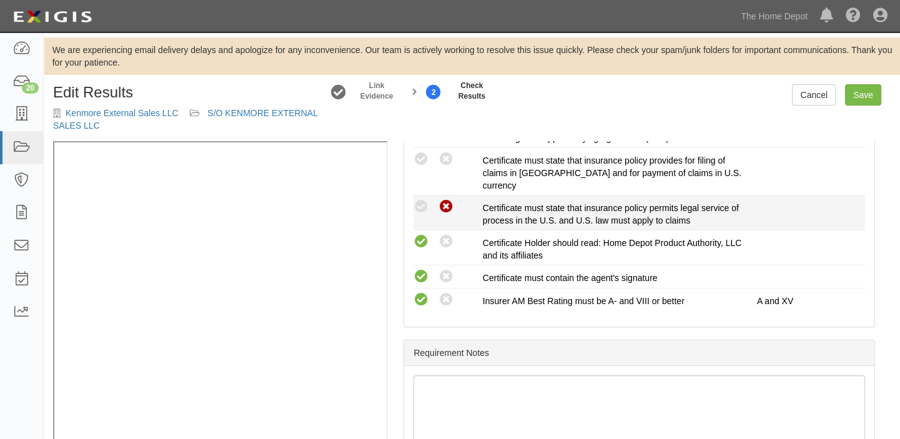
click at [450, 206] on icon at bounding box center [446, 207] width 16 height 16
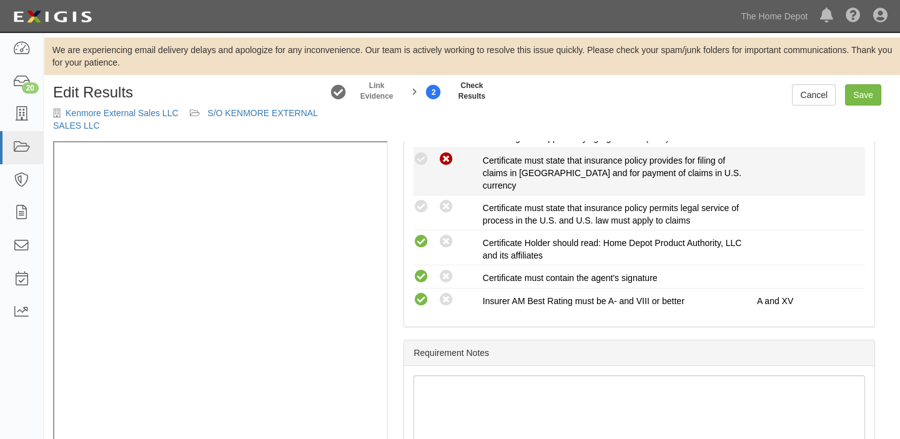
radio input "true"
click at [445, 157] on icon at bounding box center [446, 160] width 16 height 16
radio input "true"
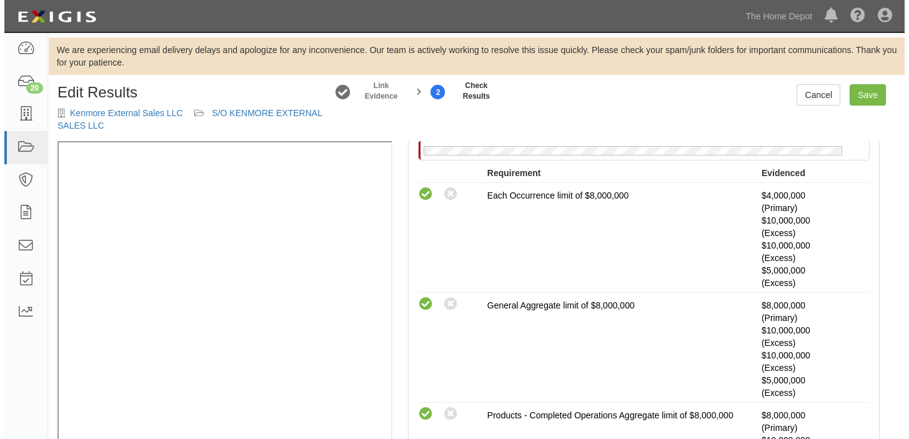
scroll to position [227, 0]
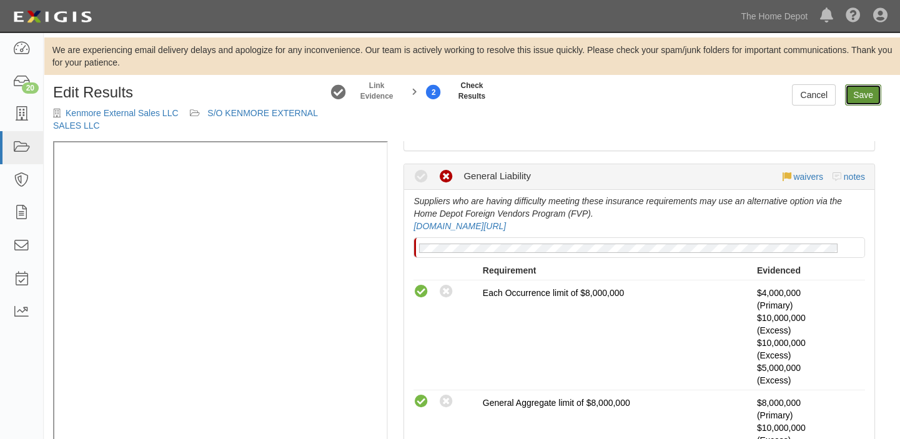
click at [859, 91] on link "Save" at bounding box center [863, 94] width 36 height 21
radio input "true"
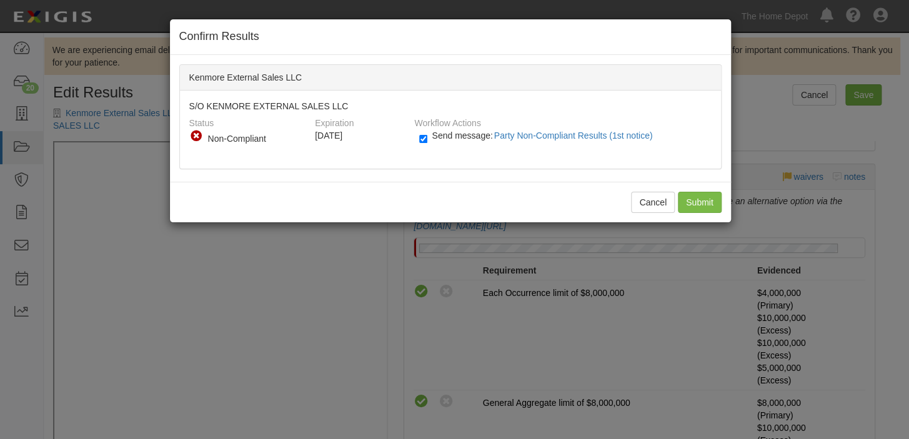
click at [444, 131] on span "Send message: Party Non-Compliant Results (1st notice)" at bounding box center [544, 136] width 225 height 10
click at [427, 132] on input "Send message: Party Non-Compliant Results (1st notice)" at bounding box center [423, 139] width 8 height 14
checkbox input "false"
click at [685, 200] on input "Submit" at bounding box center [700, 202] width 44 height 21
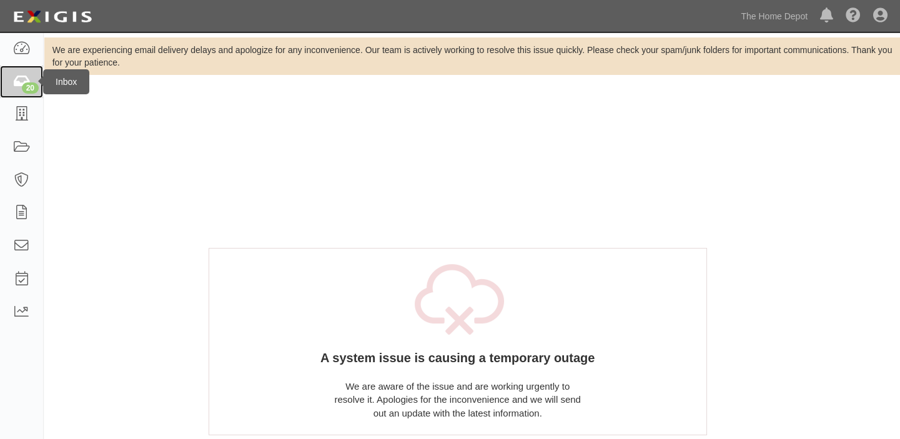
click at [0, 77] on link "20" at bounding box center [21, 82] width 43 height 33
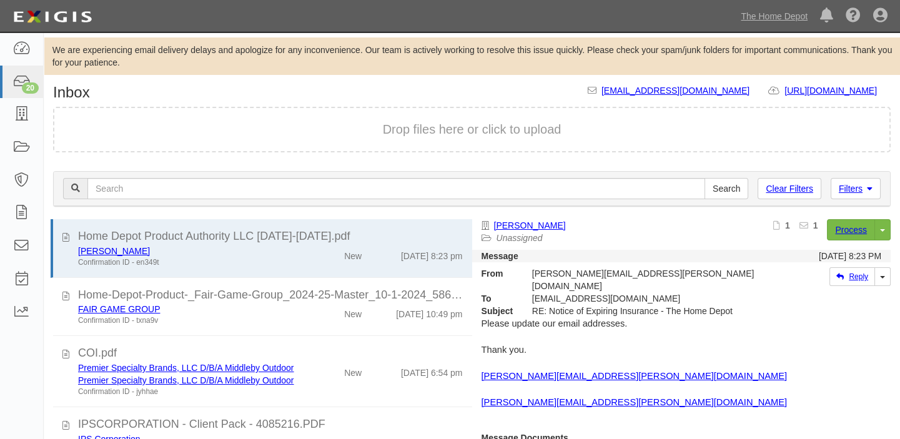
scroll to position [52, 0]
